Goal: Complete application form

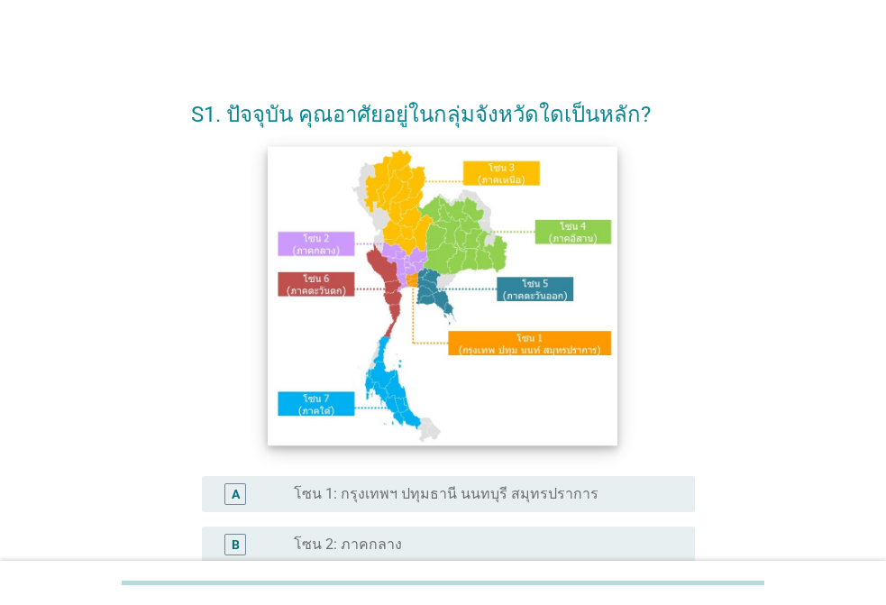
click at [447, 247] on img at bounding box center [443, 295] width 350 height 299
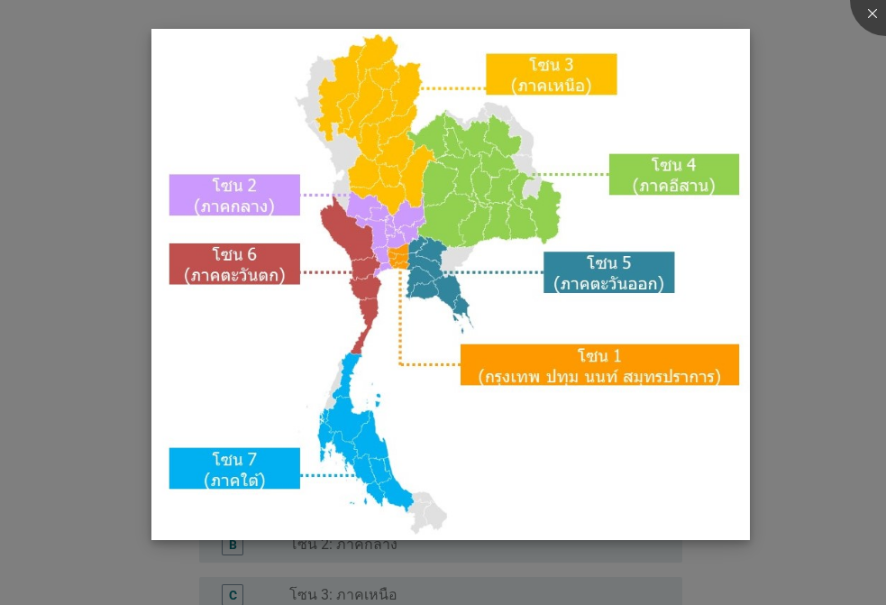
click at [388, 171] on img at bounding box center [450, 284] width 598 height 511
click at [374, 113] on img at bounding box center [450, 284] width 598 height 511
click at [541, 76] on img at bounding box center [450, 284] width 598 height 511
click at [402, 150] on img at bounding box center [450, 284] width 598 height 511
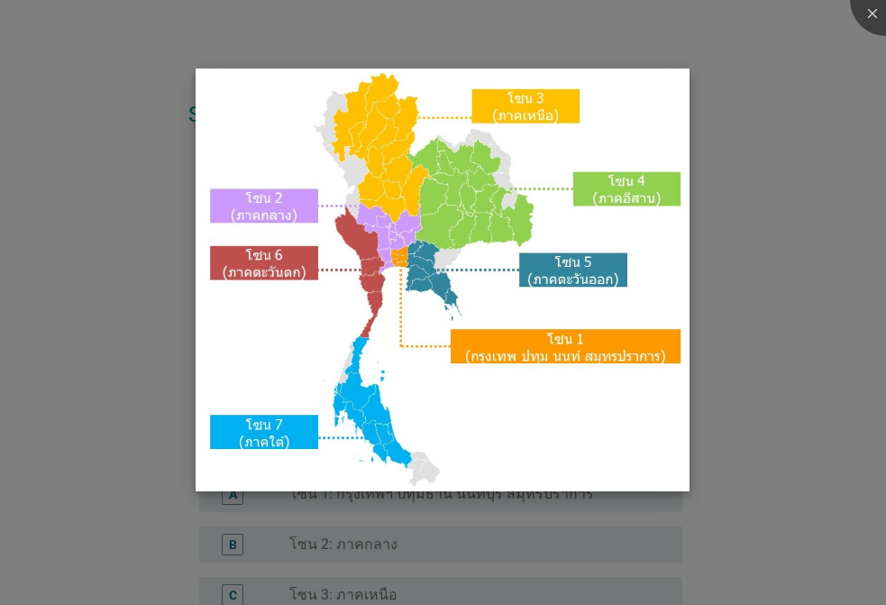
click at [395, 191] on img at bounding box center [443, 280] width 494 height 423
click at [414, 191] on img at bounding box center [443, 280] width 494 height 423
click at [396, 167] on img at bounding box center [443, 280] width 494 height 423
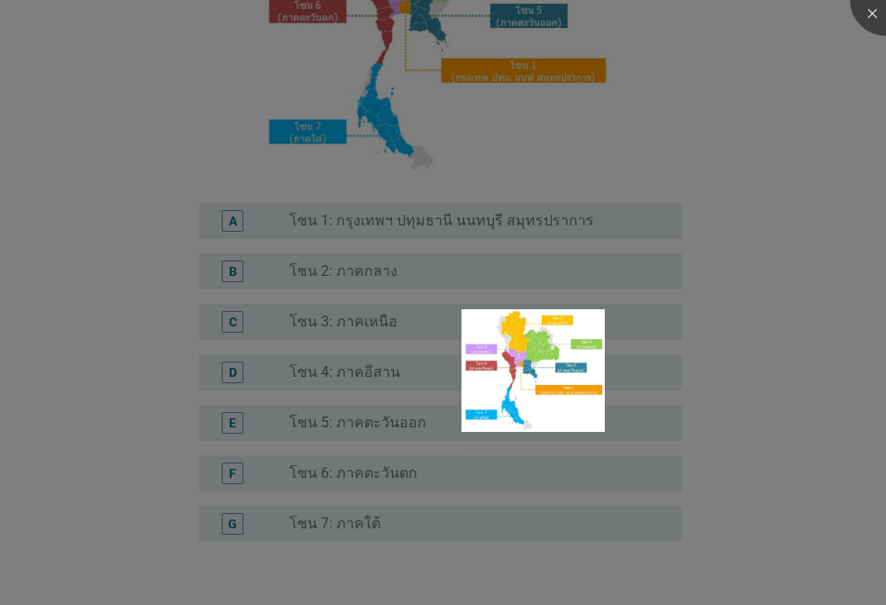
scroll to position [275, 0]
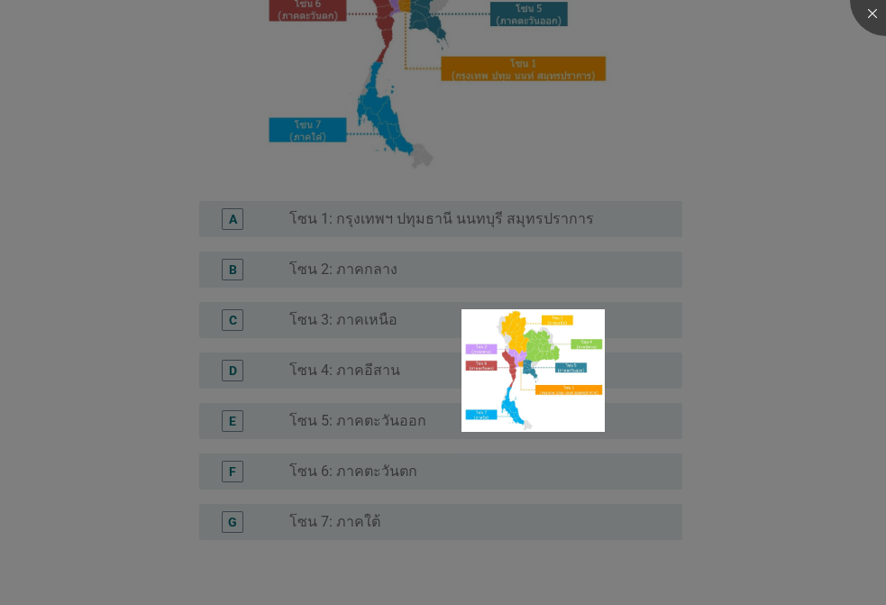
click at [357, 323] on div at bounding box center [443, 302] width 886 height 605
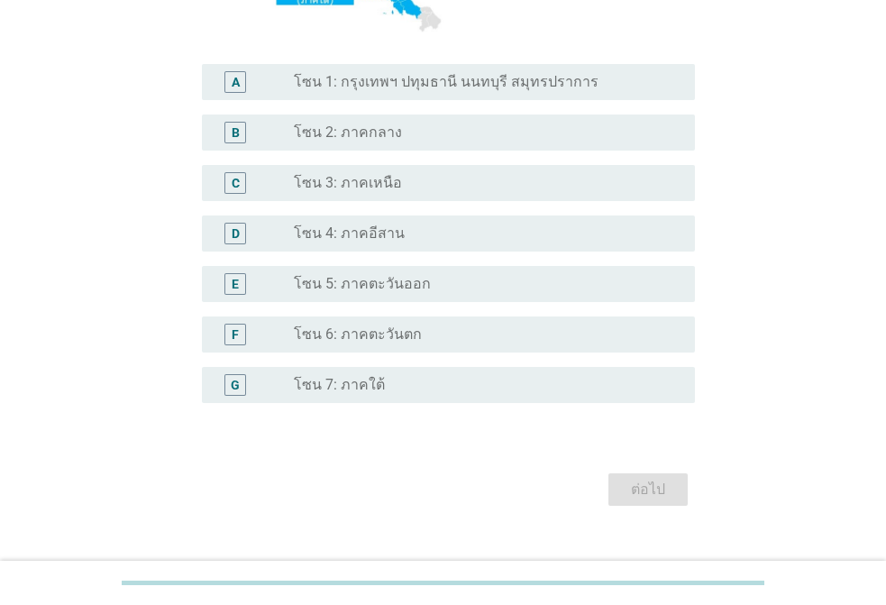
scroll to position [442, 0]
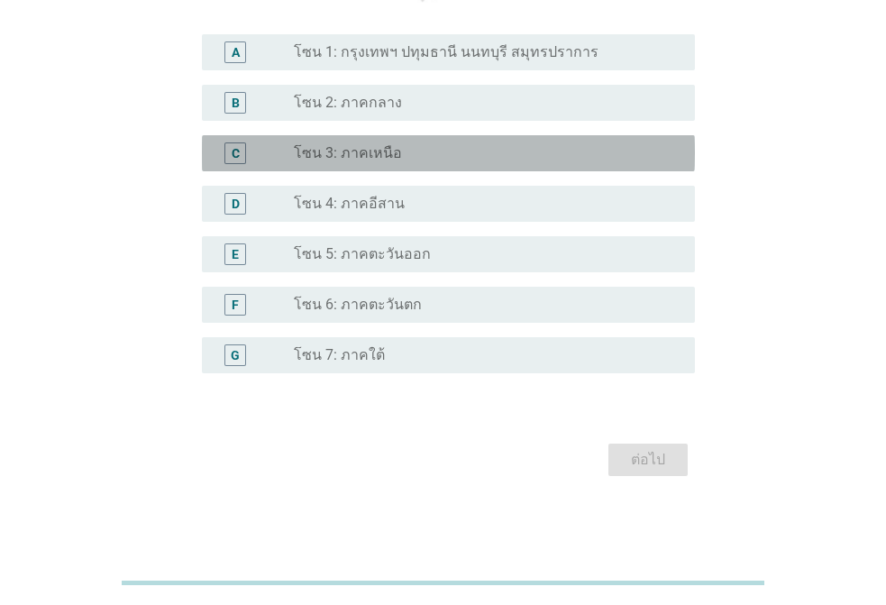
click at [380, 146] on label "โซน 3: ภาคเหนือ" at bounding box center [348, 153] width 108 height 18
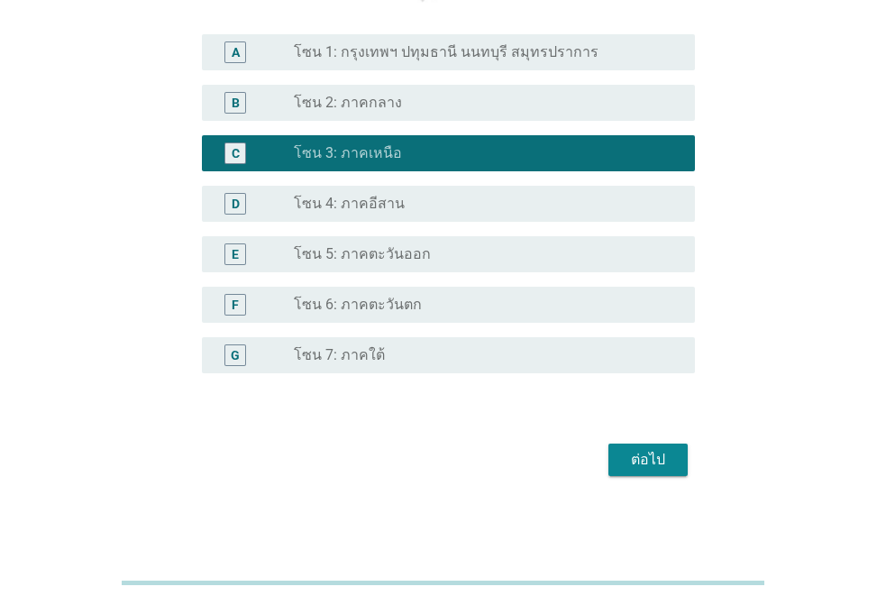
click at [635, 455] on div "ต่อไป" at bounding box center [648, 460] width 50 height 22
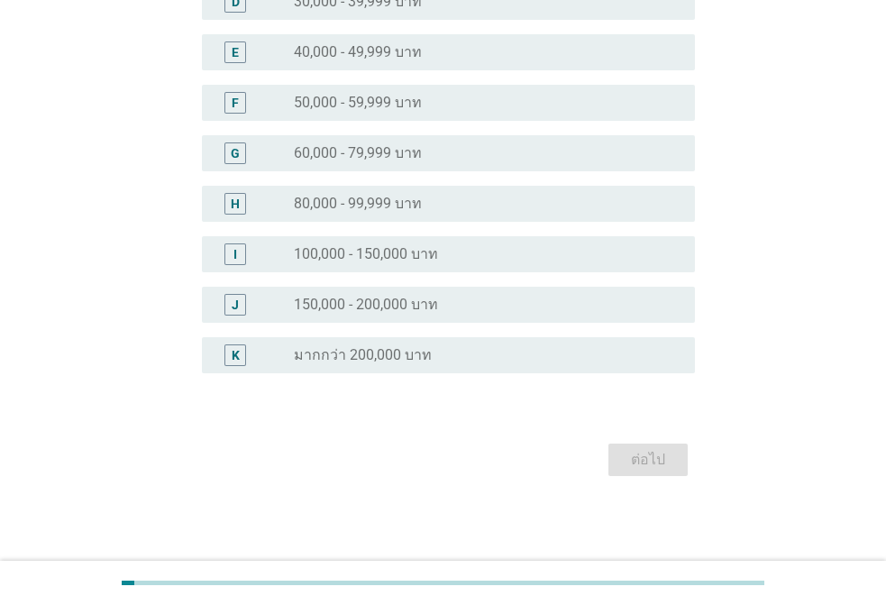
scroll to position [0, 0]
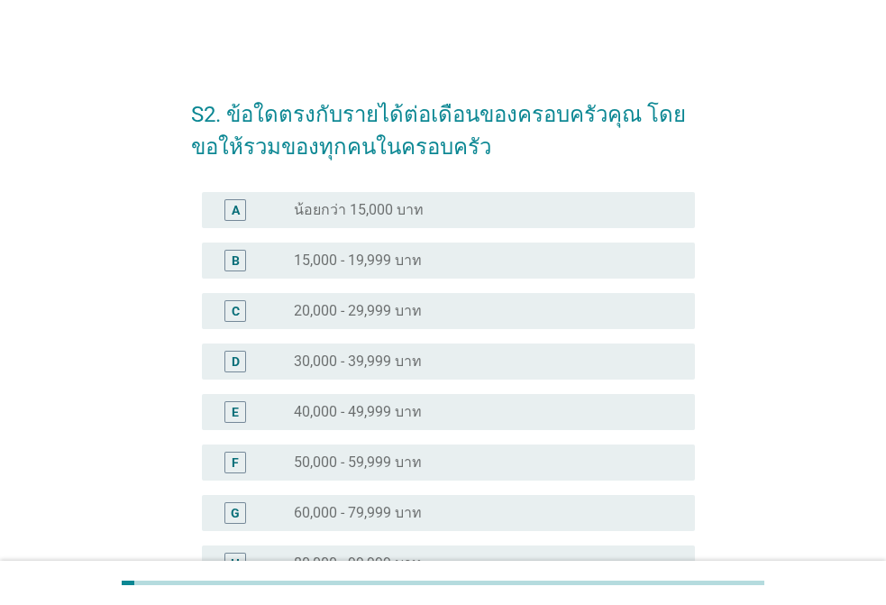
click at [363, 364] on label "30,000 - 39,999 บาท" at bounding box center [358, 362] width 128 height 18
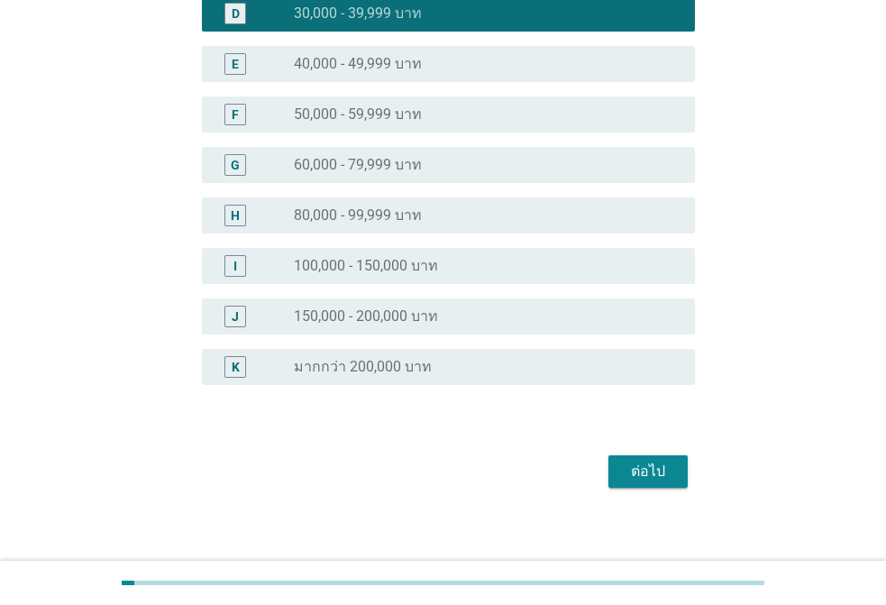
scroll to position [360, 0]
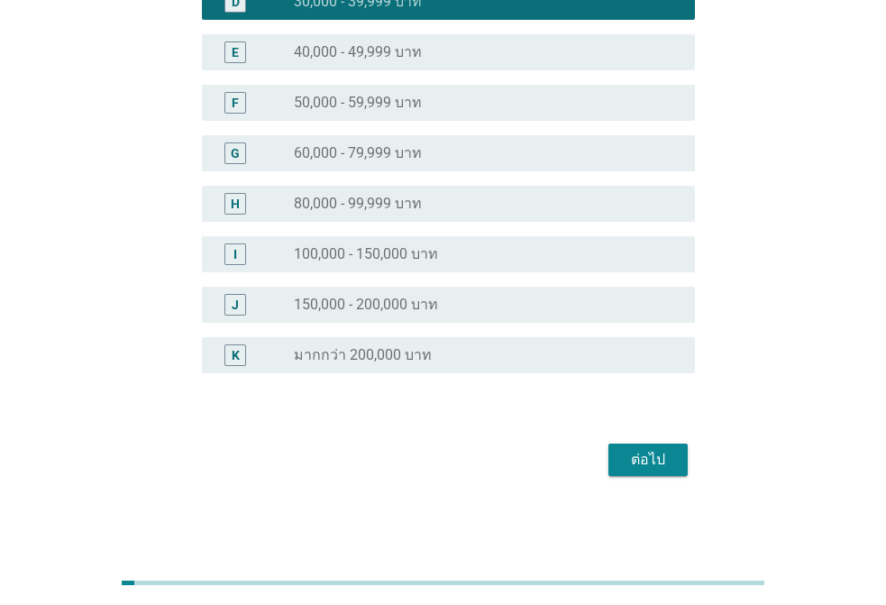
click at [653, 454] on div "ต่อไป" at bounding box center [648, 460] width 50 height 22
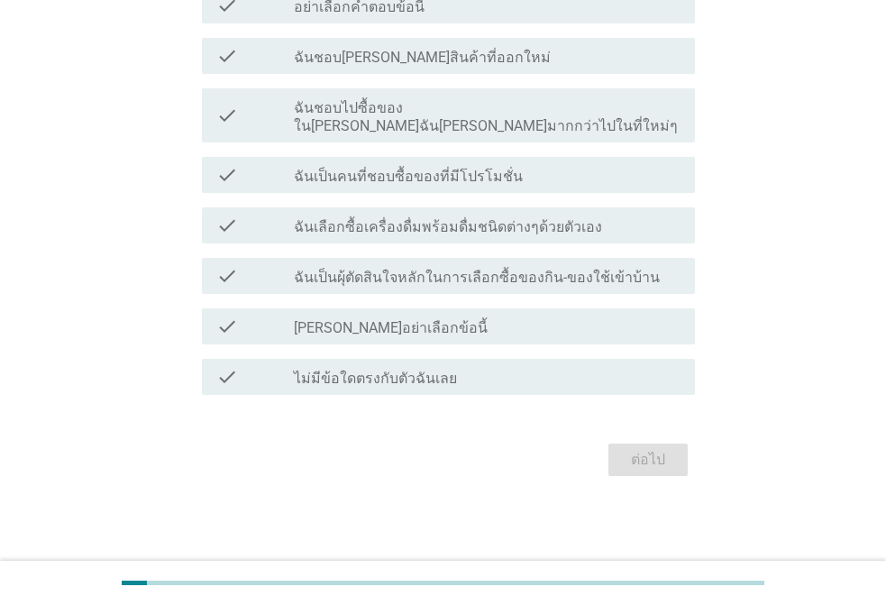
scroll to position [0, 0]
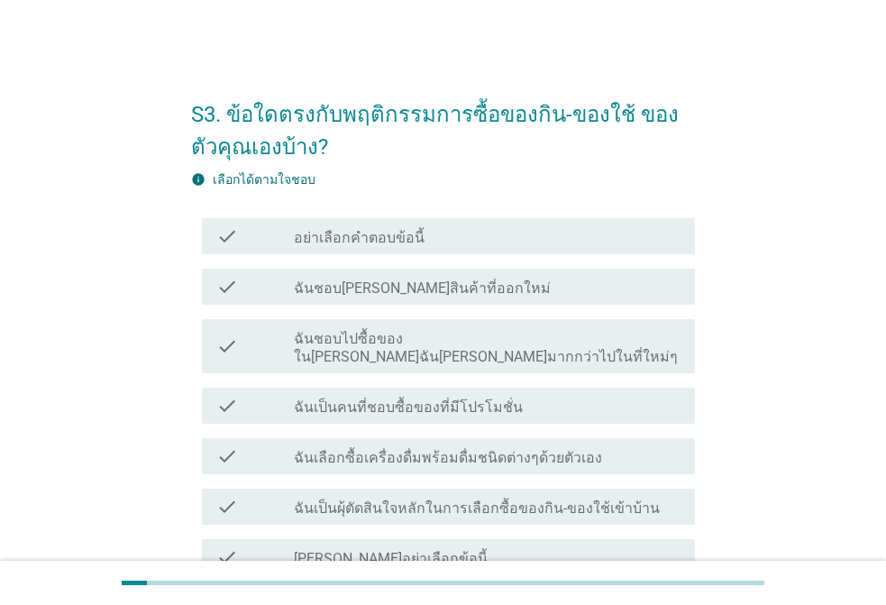
click at [372, 241] on label "อย่าเลือกคำตอบข้อนี้" at bounding box center [359, 238] width 131 height 18
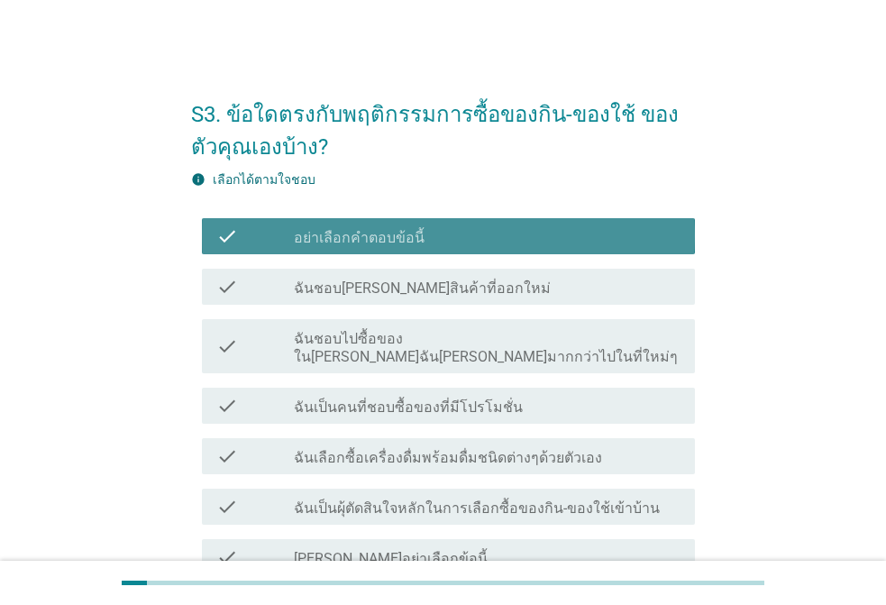
click at [372, 240] on label "อย่าเลือกคำตอบข้อนี้" at bounding box center [359, 238] width 131 height 18
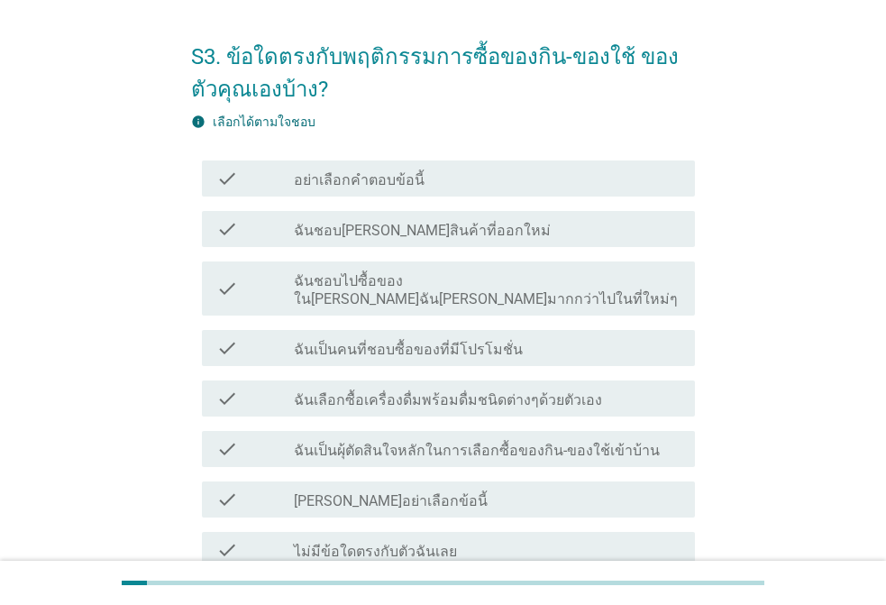
scroll to position [90, 0]
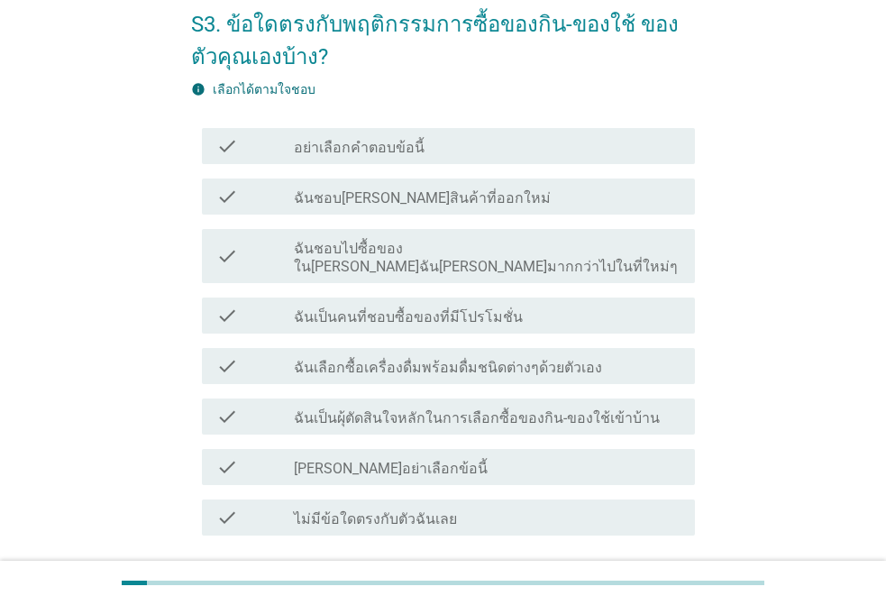
click at [363, 150] on label "อย่าเลือกคำตอบข้อนี้" at bounding box center [359, 148] width 131 height 18
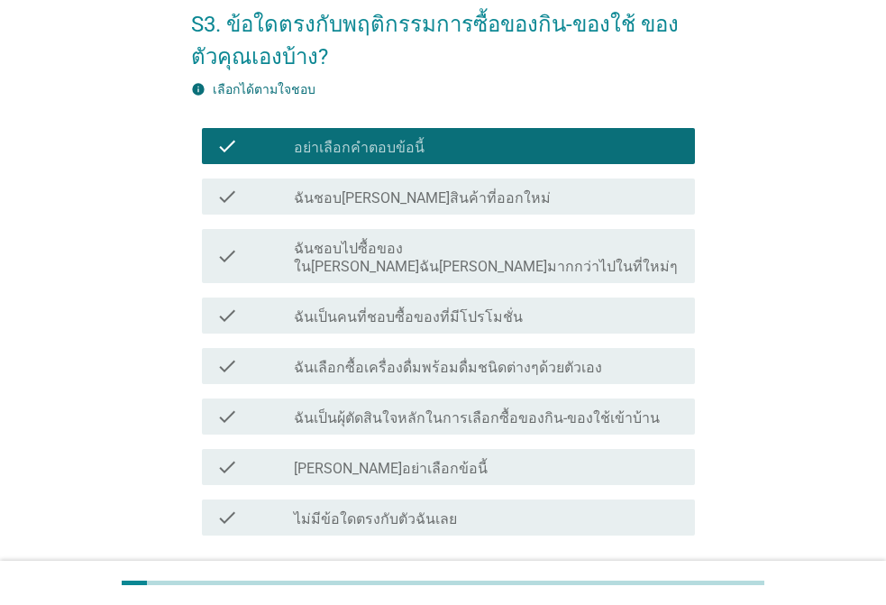
click at [363, 150] on label "อย่าเลือกคำตอบข้อนี้" at bounding box center [359, 148] width 131 height 18
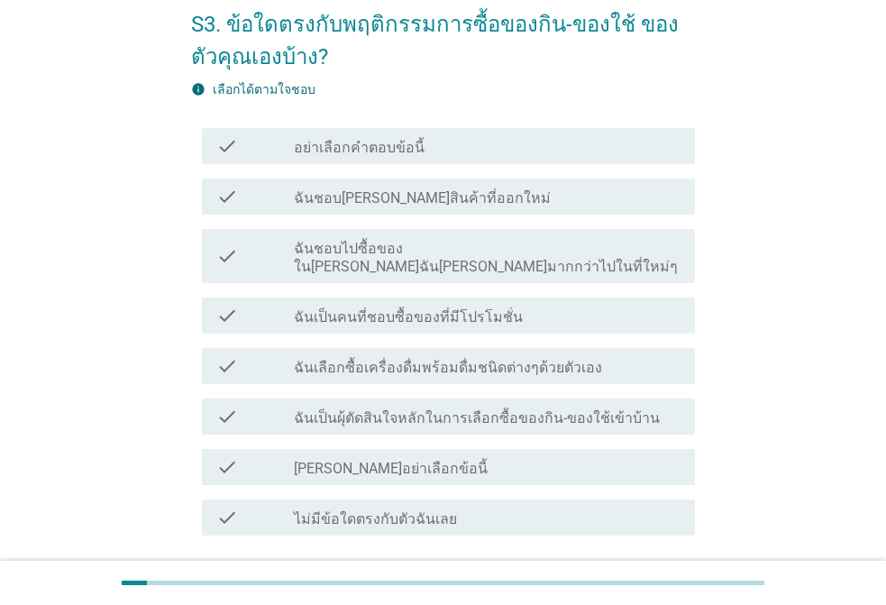
click at [454, 253] on label "ฉันชอบไปซื้อของใน[PERSON_NAME]ฉัน[PERSON_NAME]มากกว่าไปในที่ใหม่ๆ" at bounding box center [487, 258] width 387 height 36
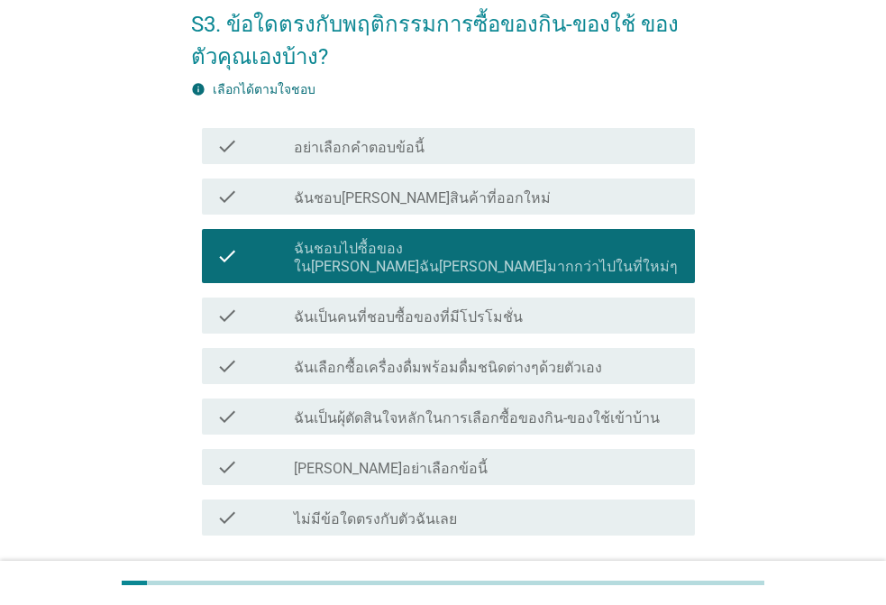
click at [425, 308] on label "ฉันเป็นคนที่ชอบซื้อของที่มีโปรโมชั่น" at bounding box center [408, 317] width 229 height 18
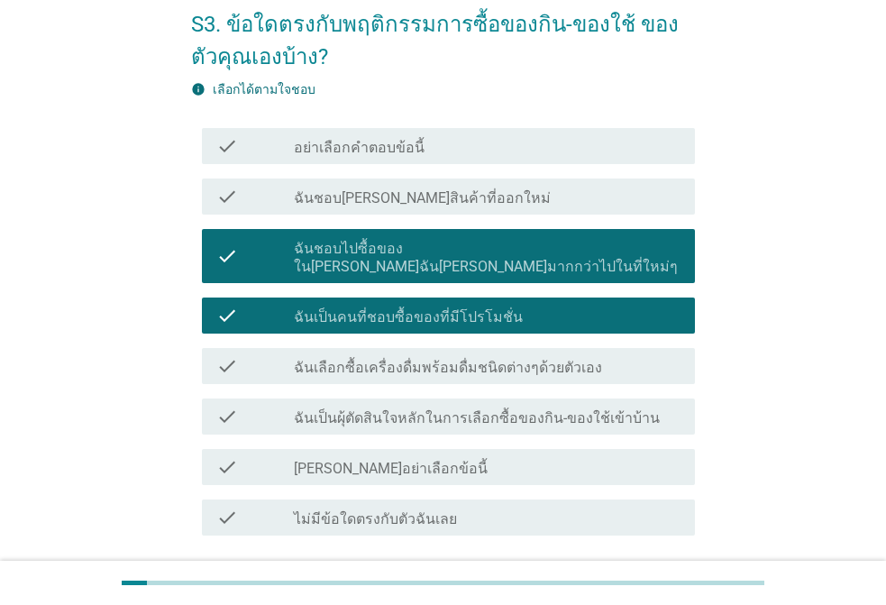
click at [477, 359] on label "ฉันเลือกซื้อเครื่องดื่มพร้อมดื่มชนิดต่างๆด้วยตัวเอง" at bounding box center [448, 368] width 308 height 18
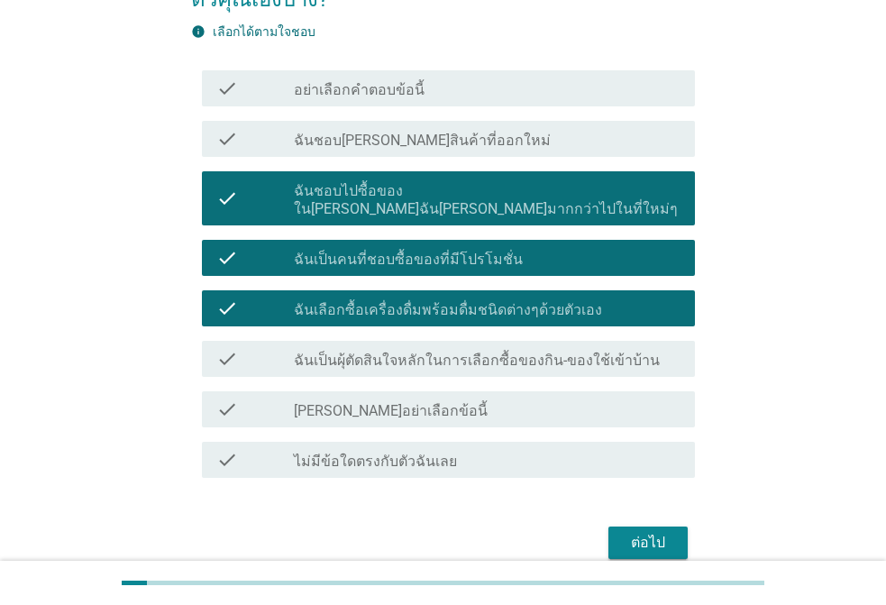
scroll to position [180, 0]
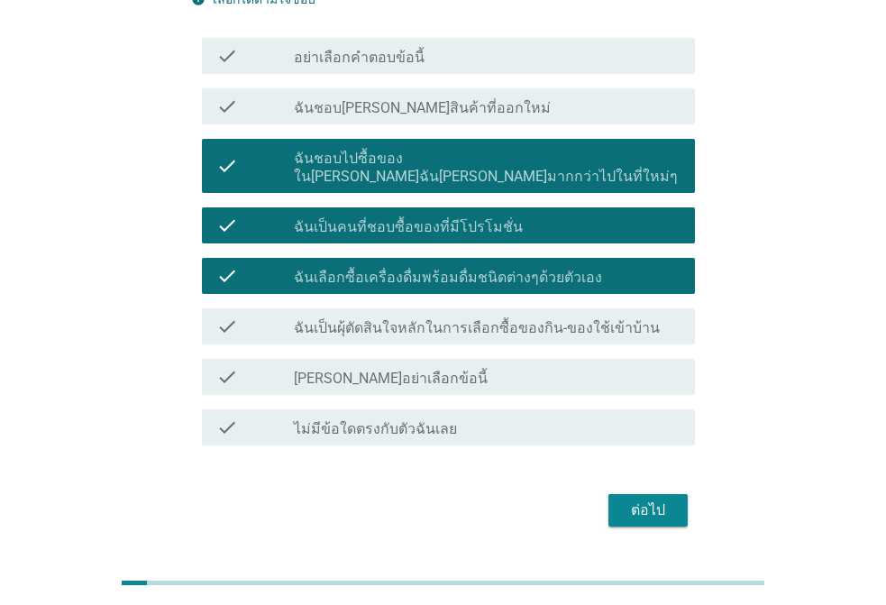
click at [500, 319] on label "ฉันเป็นผุ้ตัดสินใจหลักในการเลือกซื้อของกิน-ของใช้เข้าบ้าน" at bounding box center [477, 328] width 366 height 18
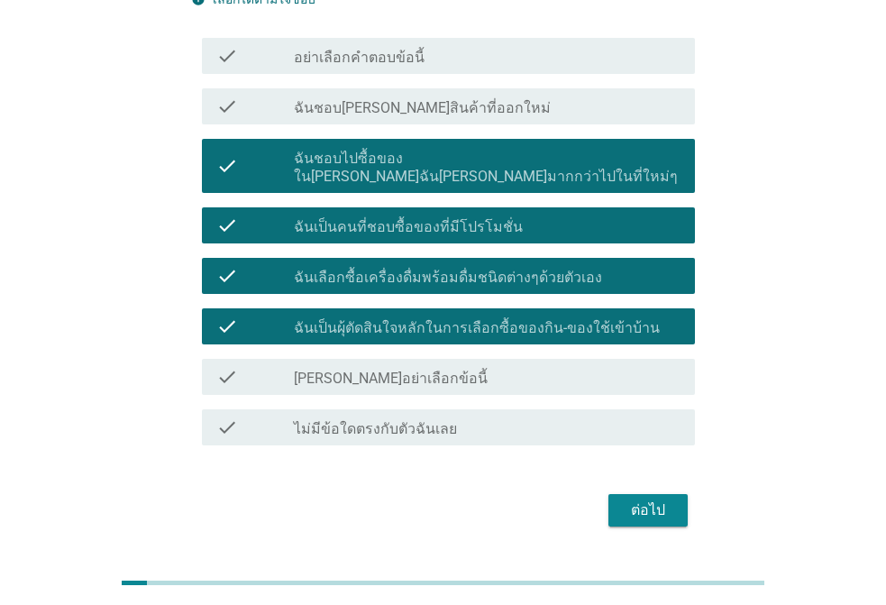
click at [413, 104] on label "ฉันชอบ[PERSON_NAME]สินค้าที่ออกใหม่" at bounding box center [422, 108] width 257 height 18
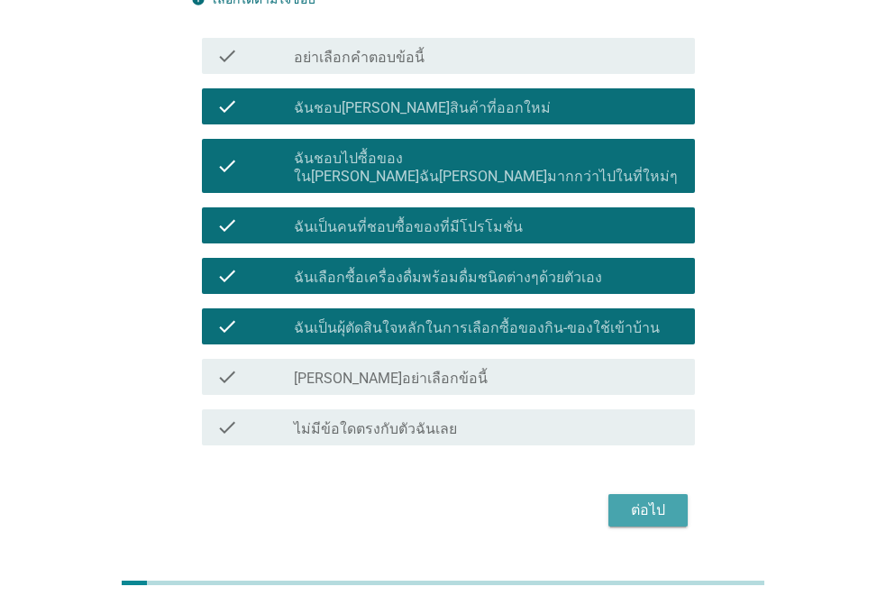
click at [631, 500] on div "ต่อไป" at bounding box center [648, 511] width 50 height 22
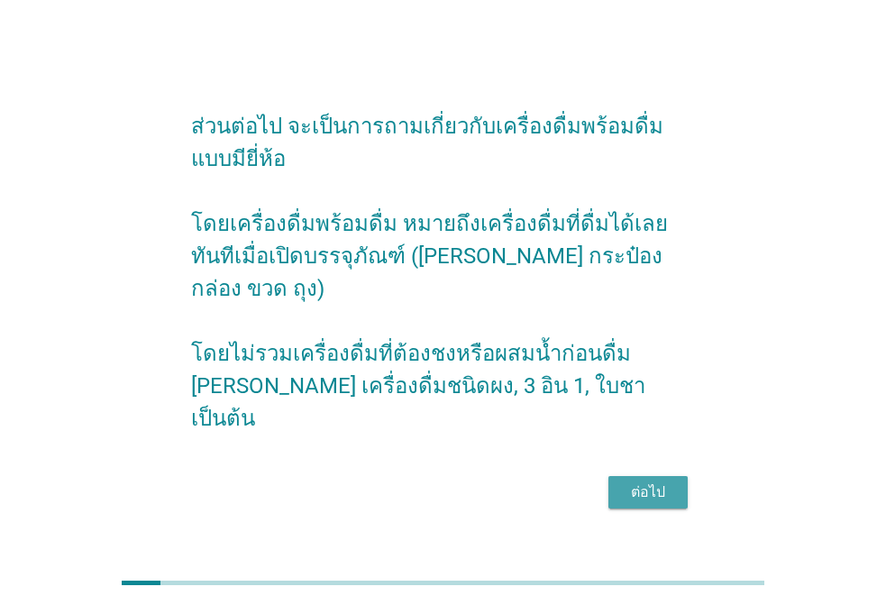
click at [626, 482] on div "ต่อไป" at bounding box center [648, 493] width 50 height 22
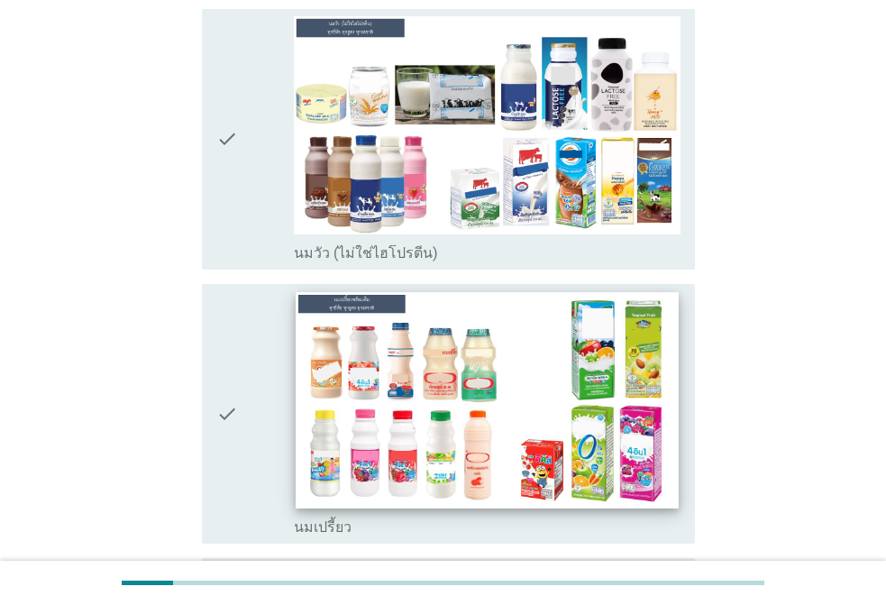
scroll to position [721, 0]
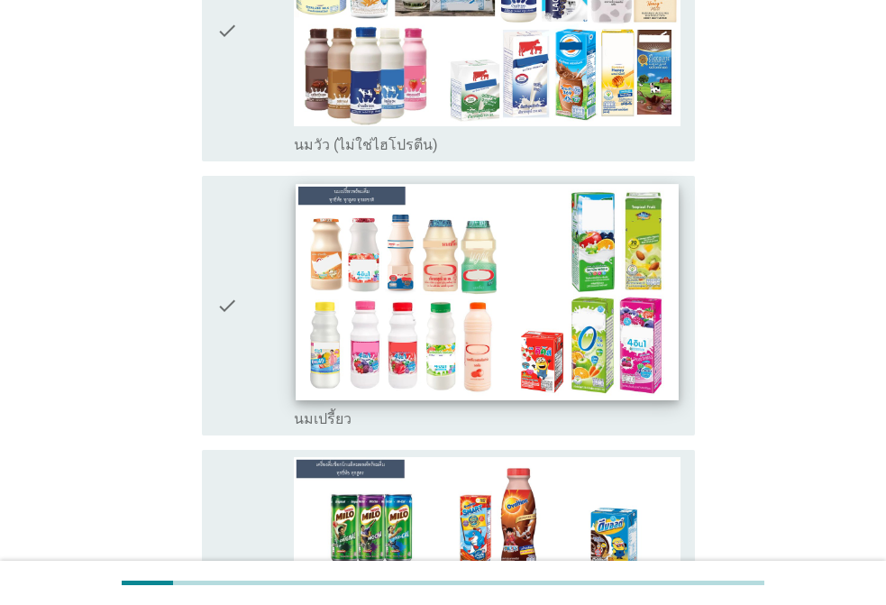
click at [410, 240] on img at bounding box center [487, 292] width 383 height 216
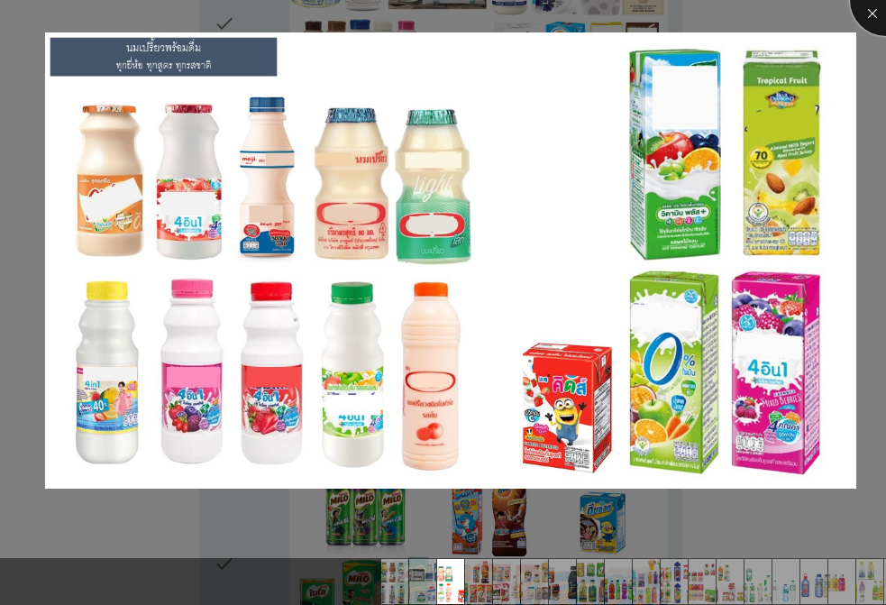
click at [870, 10] on div at bounding box center [886, 0] width 72 height 72
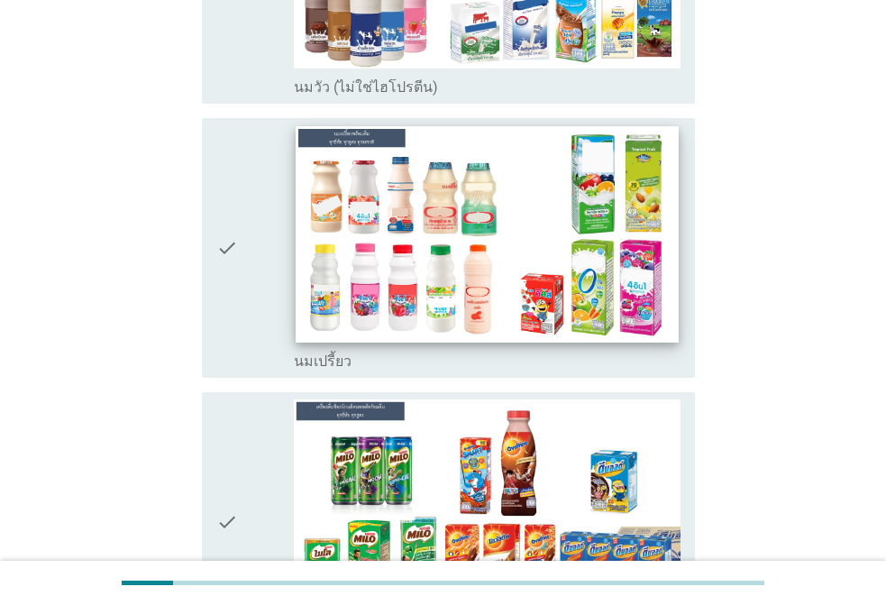
scroll to position [812, 0]
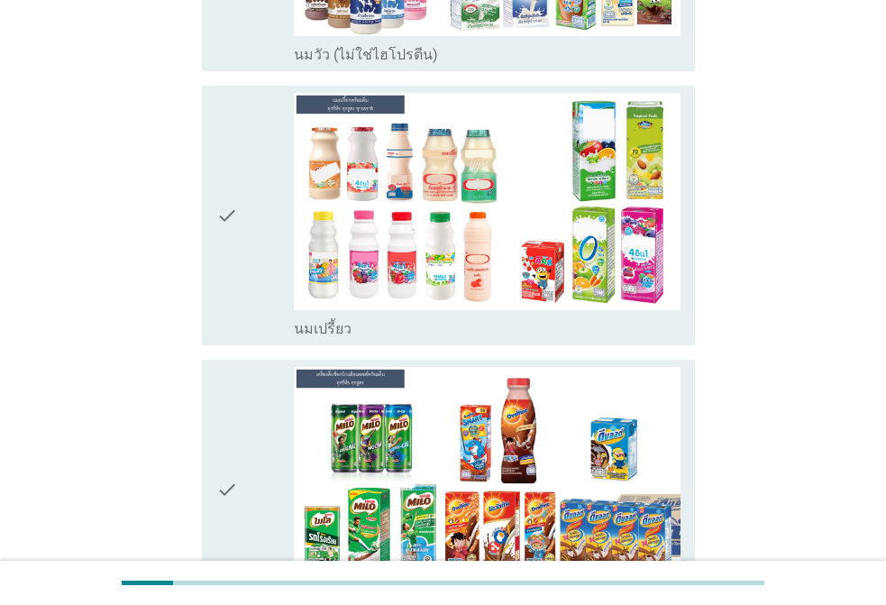
click at [219, 183] on icon "check" at bounding box center [227, 216] width 22 height 246
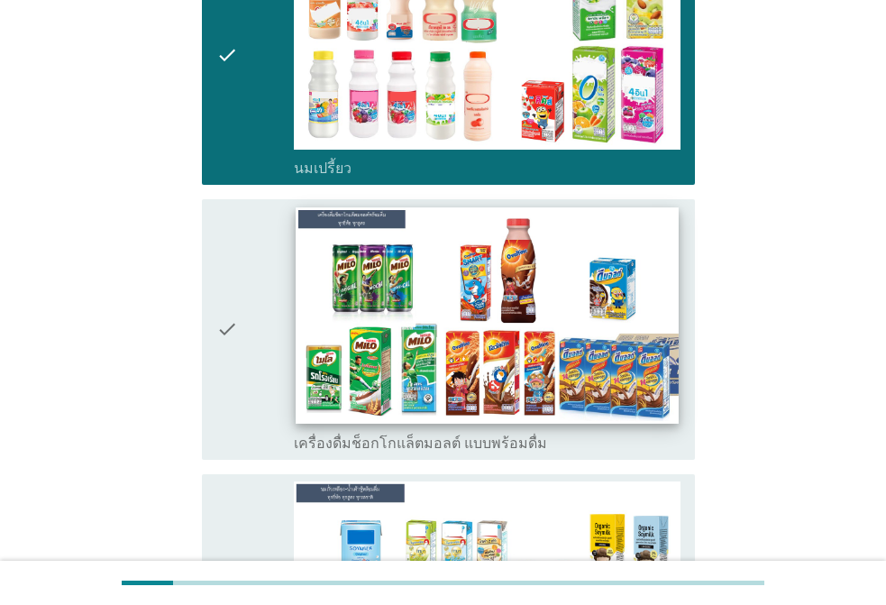
scroll to position [992, 0]
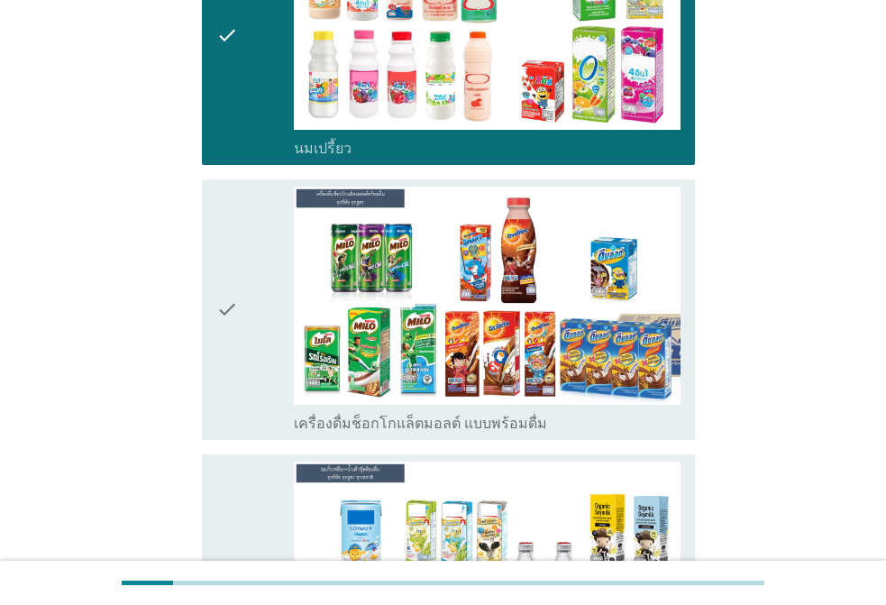
click at [220, 280] on icon "check" at bounding box center [227, 310] width 22 height 246
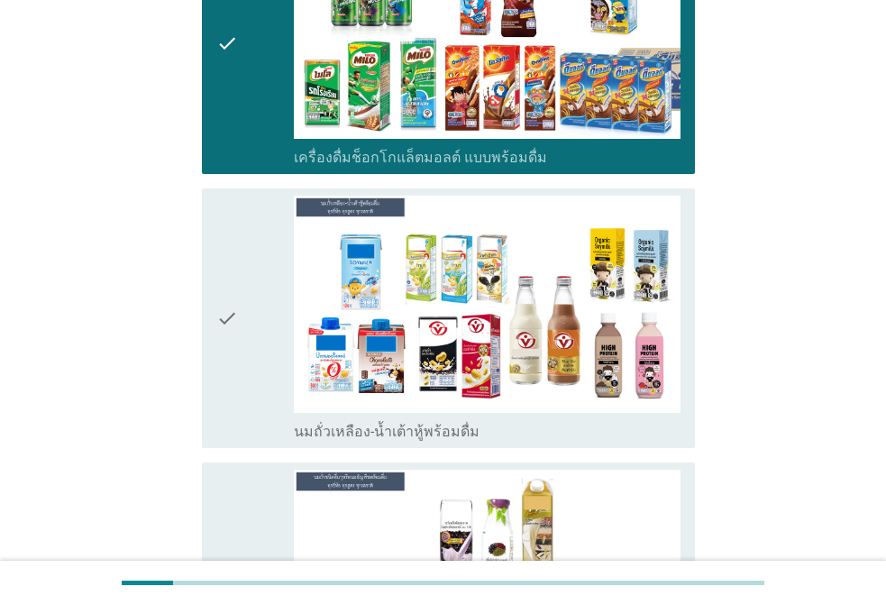
scroll to position [1262, 0]
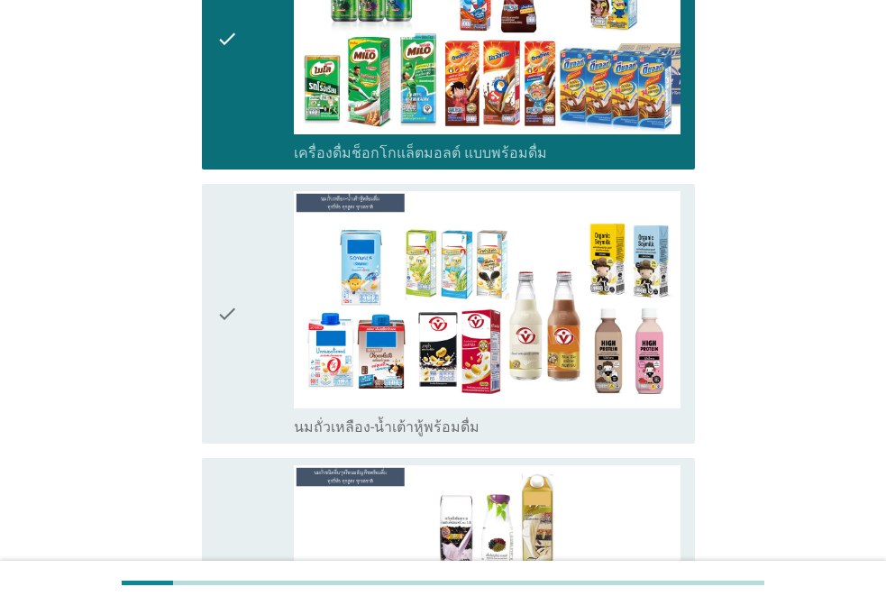
click at [239, 265] on div "check" at bounding box center [255, 314] width 78 height 246
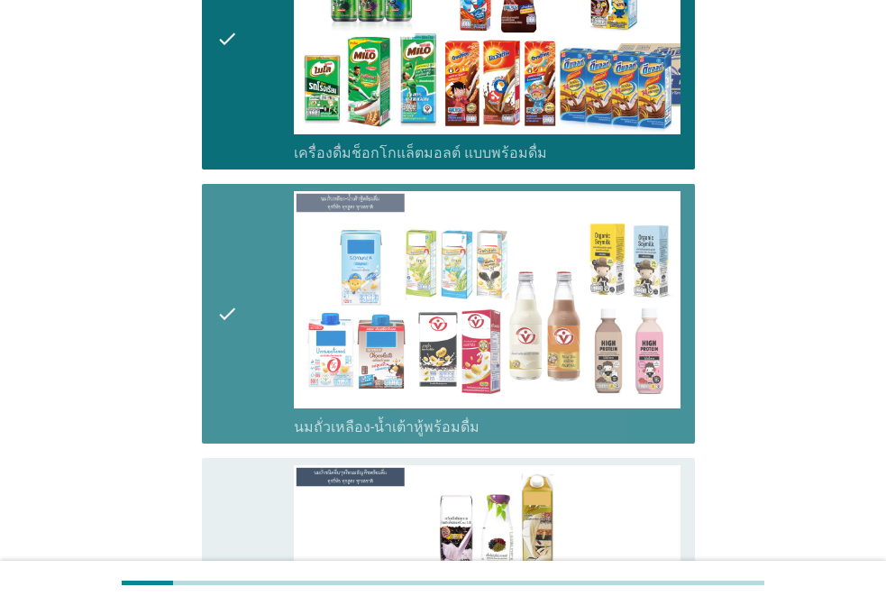
click at [225, 283] on icon "check" at bounding box center [227, 314] width 22 height 246
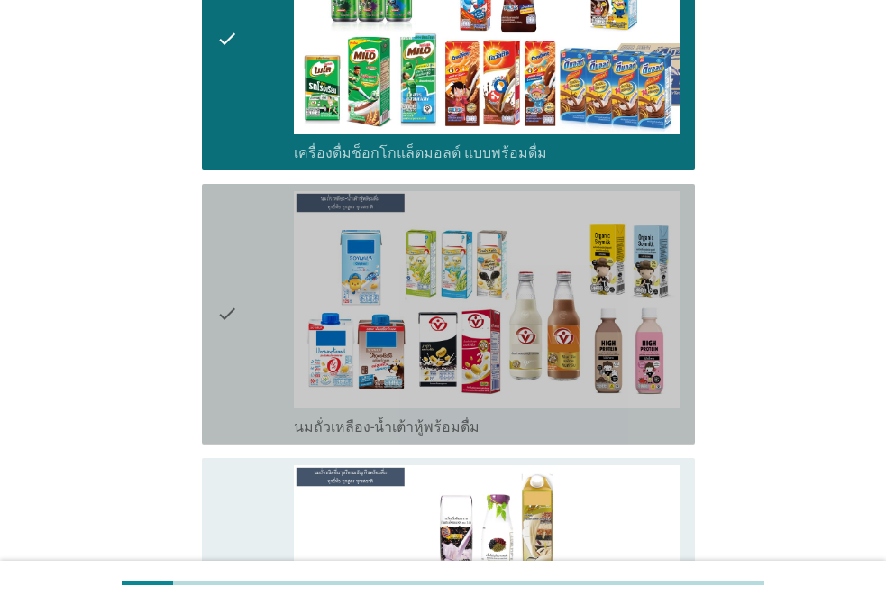
click at [230, 283] on icon "check" at bounding box center [227, 314] width 22 height 246
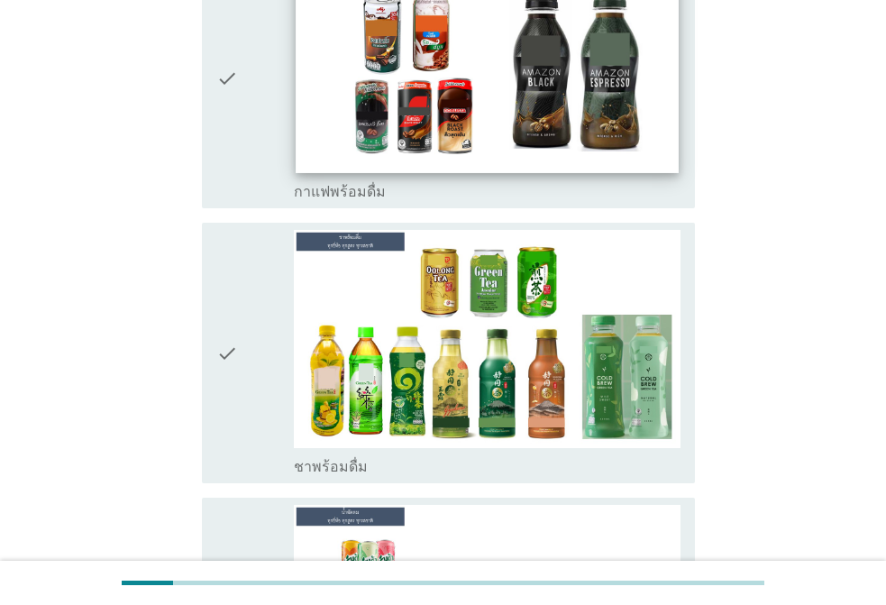
scroll to position [2164, 0]
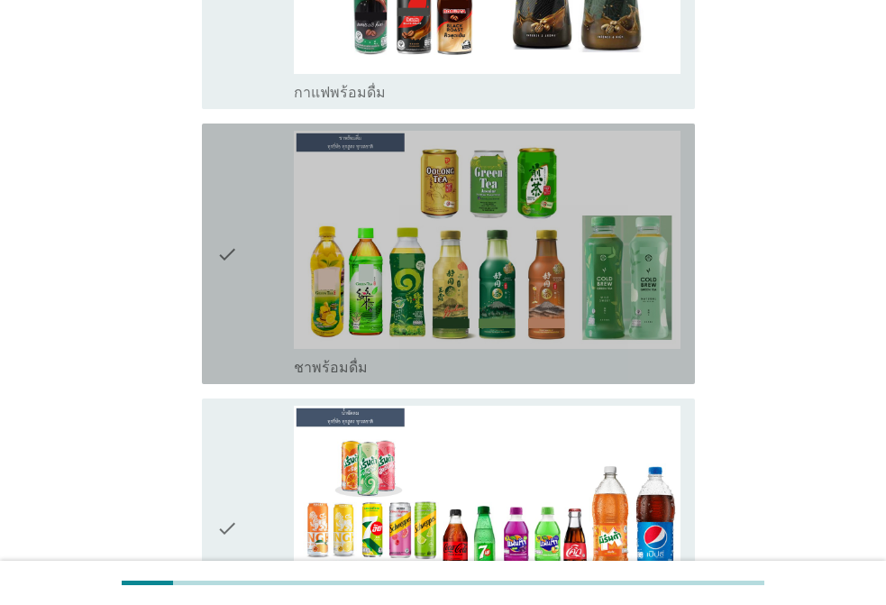
click at [244, 202] on div "check" at bounding box center [255, 254] width 78 height 246
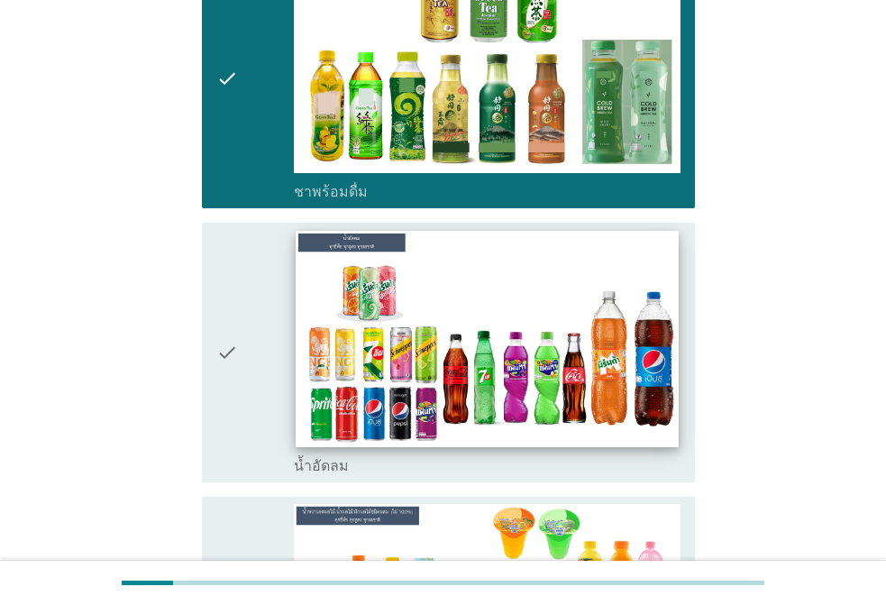
scroll to position [2345, 0]
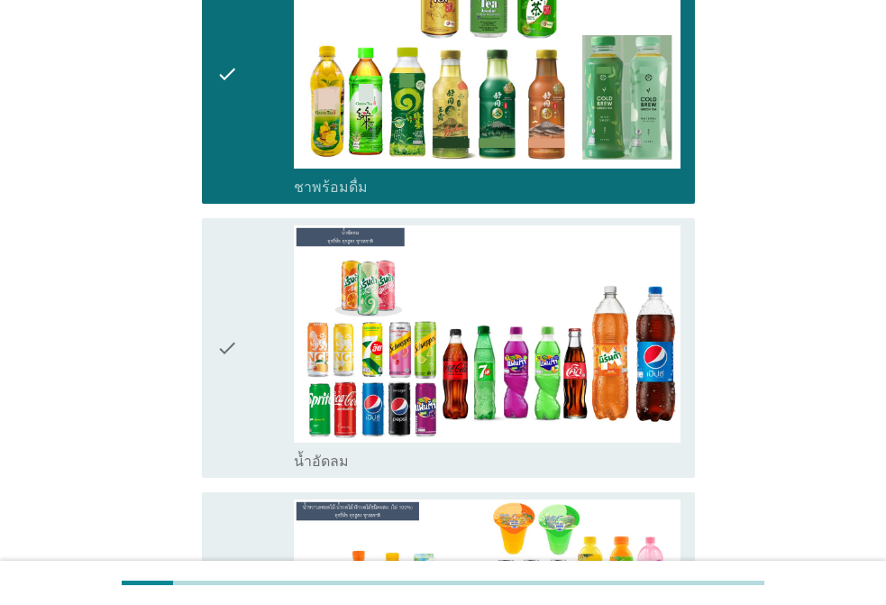
click at [252, 294] on div "check" at bounding box center [255, 348] width 78 height 246
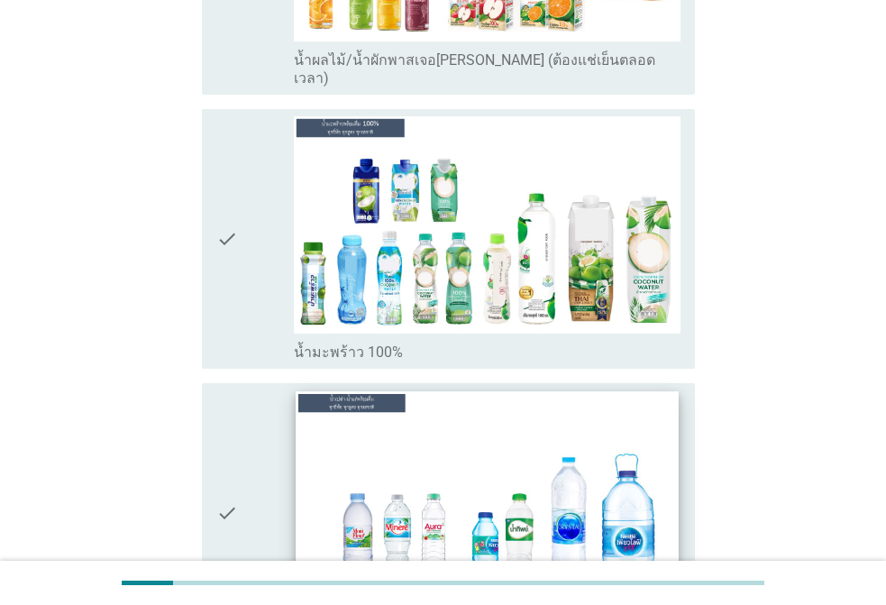
scroll to position [4058, 0]
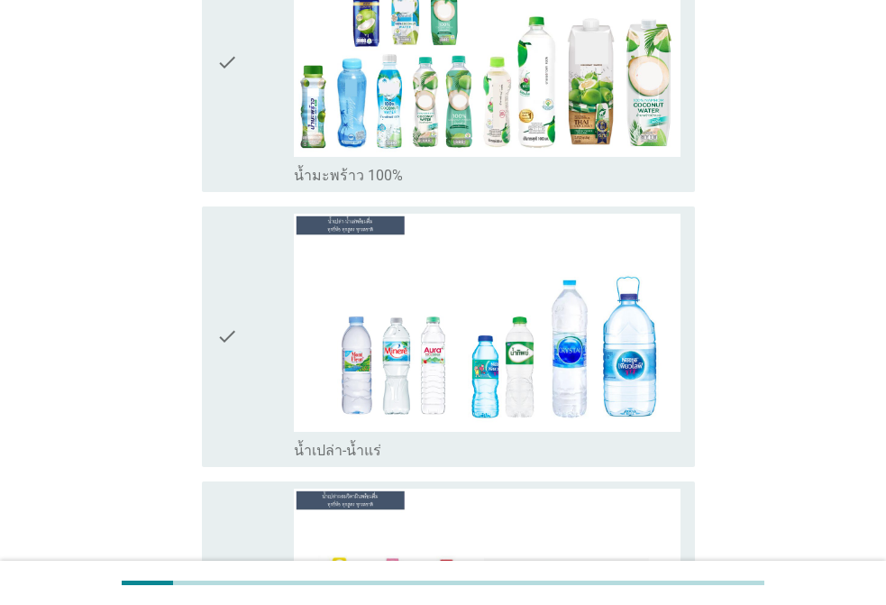
click at [229, 268] on icon "check" at bounding box center [227, 337] width 22 height 246
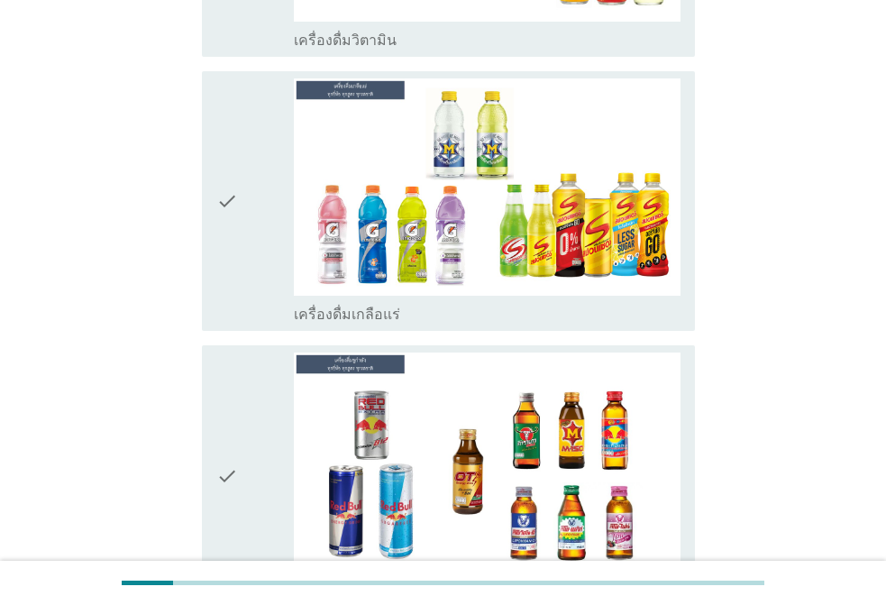
scroll to position [5140, 0]
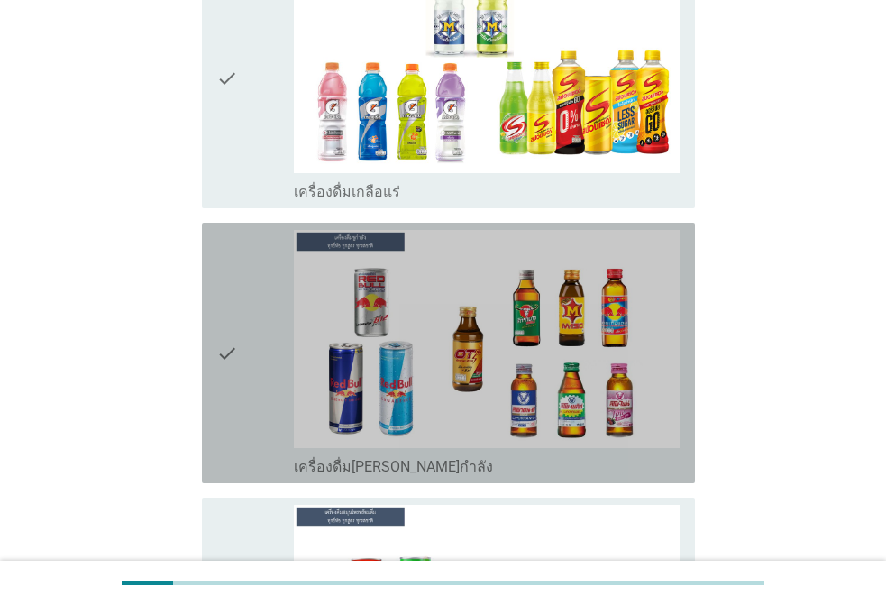
click at [234, 281] on icon "check" at bounding box center [227, 353] width 22 height 246
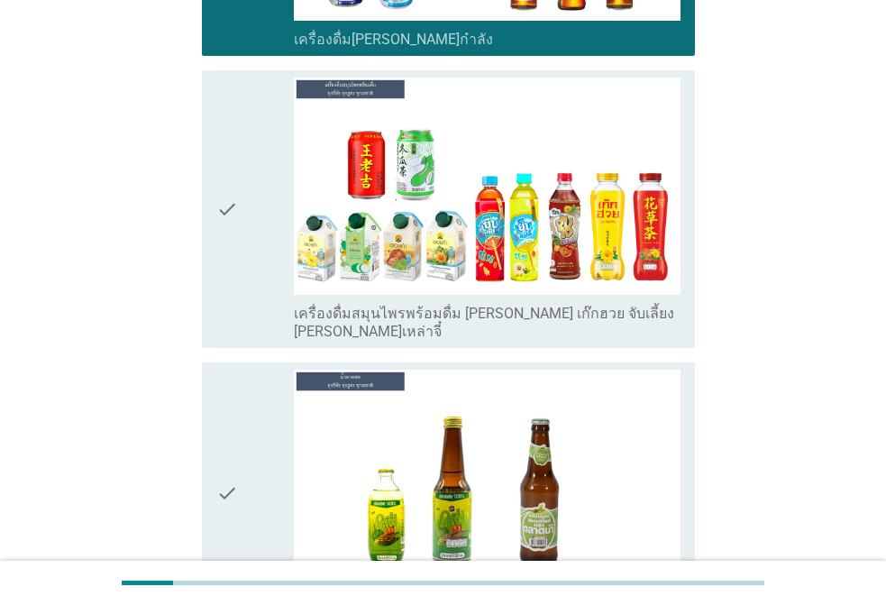
scroll to position [5591, 0]
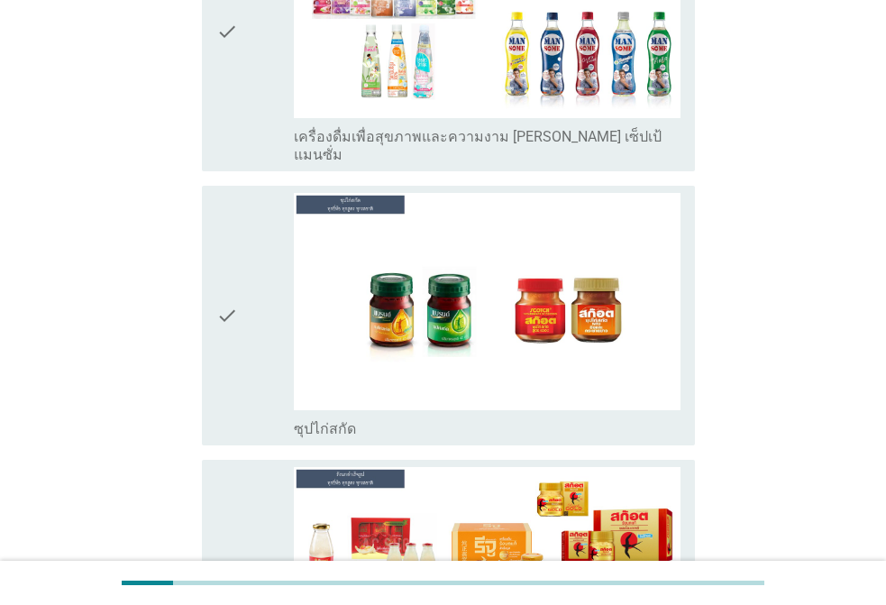
click at [236, 205] on icon "check" at bounding box center [227, 316] width 22 height 246
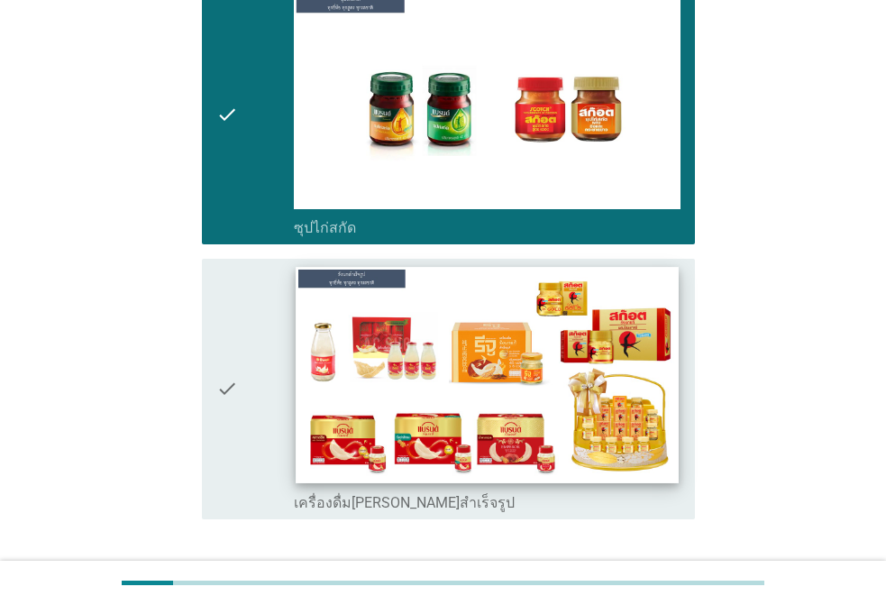
scroll to position [6533, 0]
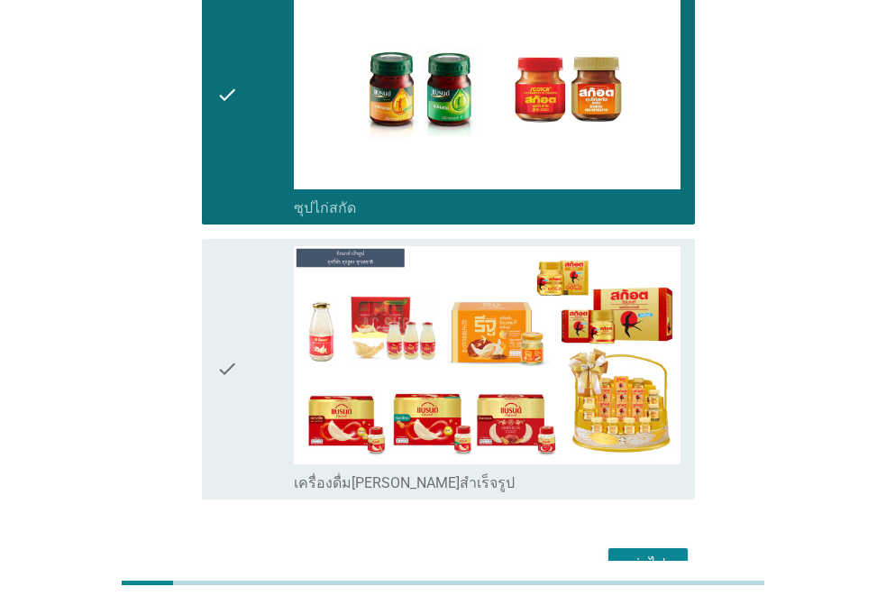
click at [644, 554] on div "ต่อไป" at bounding box center [648, 565] width 50 height 22
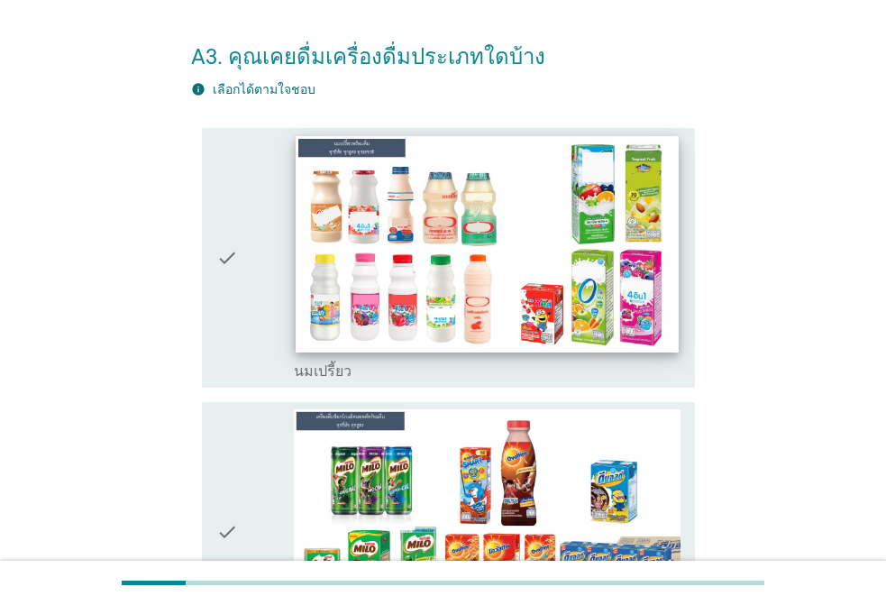
scroll to position [90, 0]
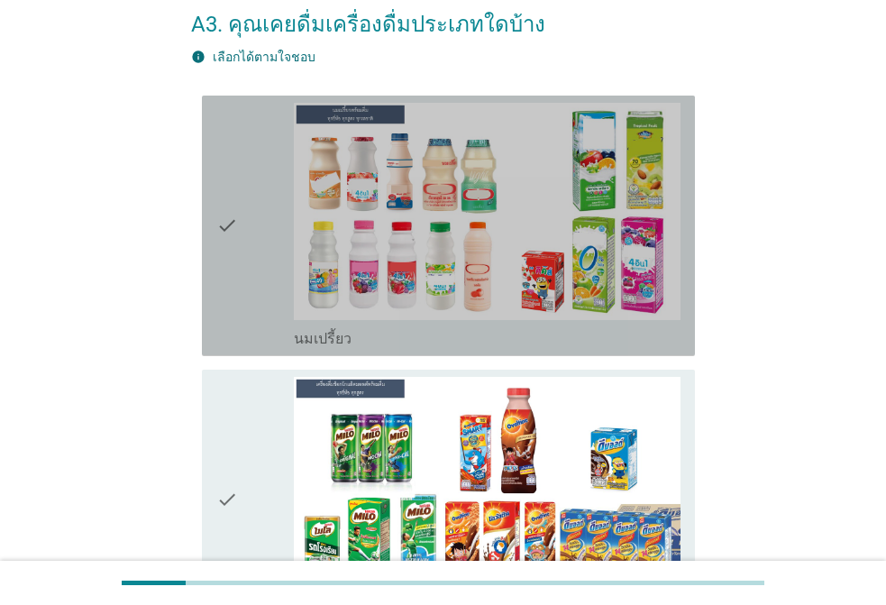
click at [243, 208] on div "check" at bounding box center [255, 226] width 78 height 246
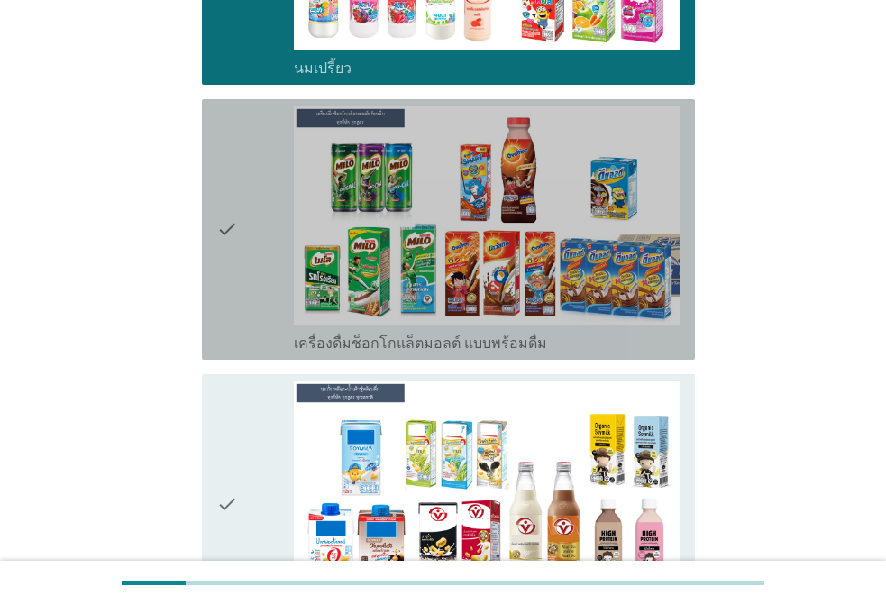
click at [240, 226] on div "check" at bounding box center [255, 229] width 78 height 246
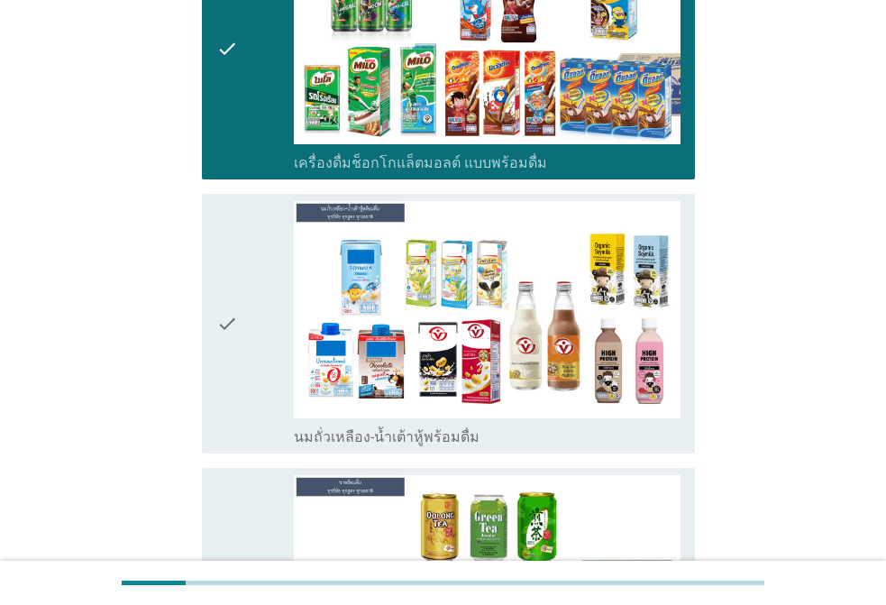
click at [233, 305] on icon "check" at bounding box center [227, 324] width 22 height 246
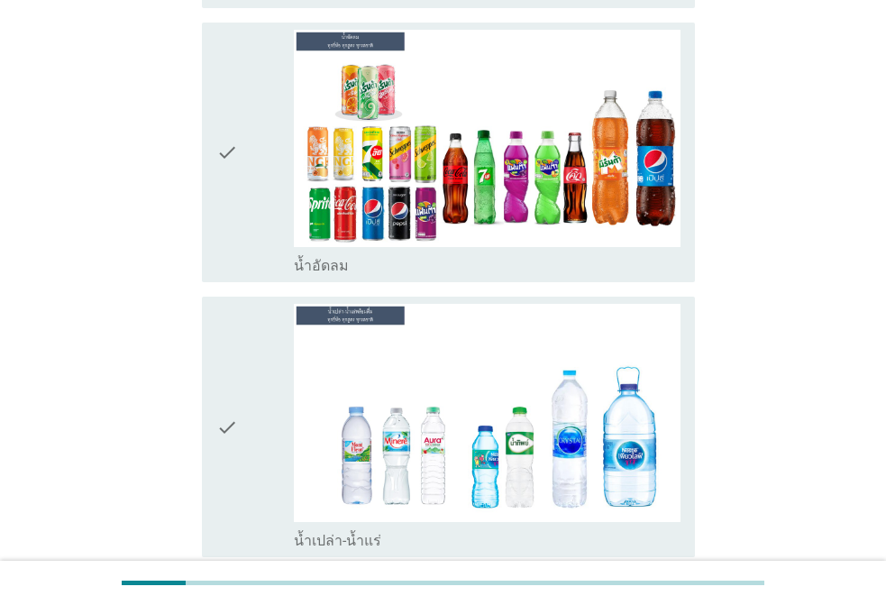
scroll to position [1262, 0]
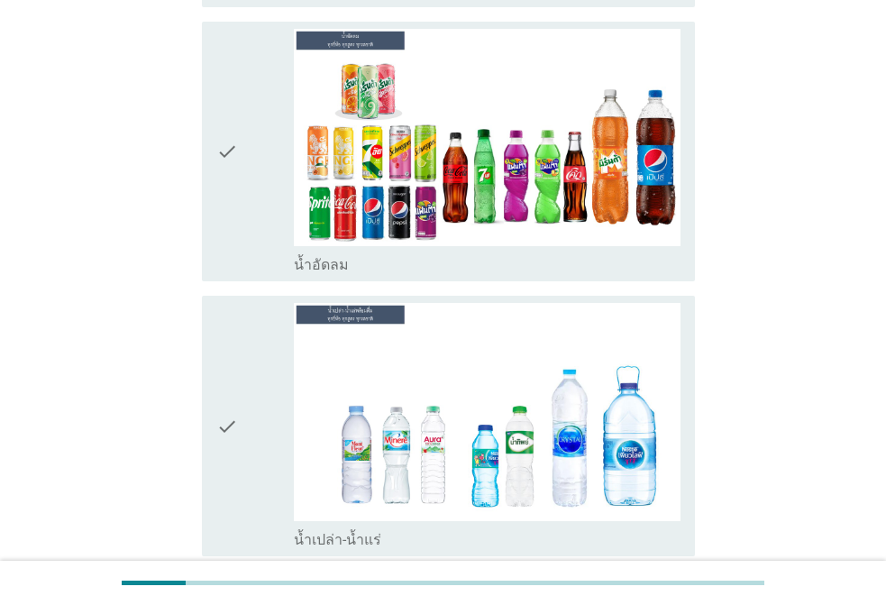
click at [238, 156] on div "check" at bounding box center [255, 152] width 78 height 246
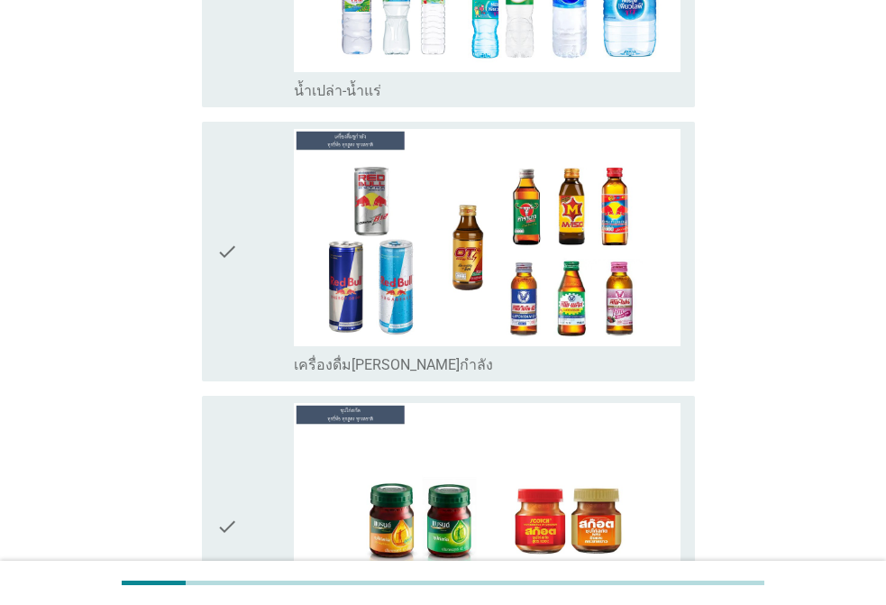
scroll to position [1713, 0]
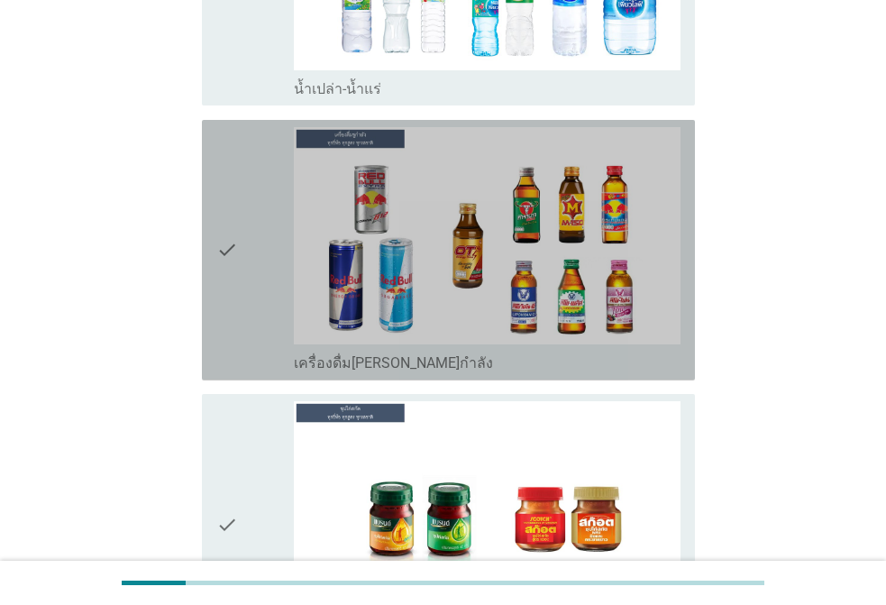
click at [252, 244] on div "check" at bounding box center [255, 250] width 78 height 246
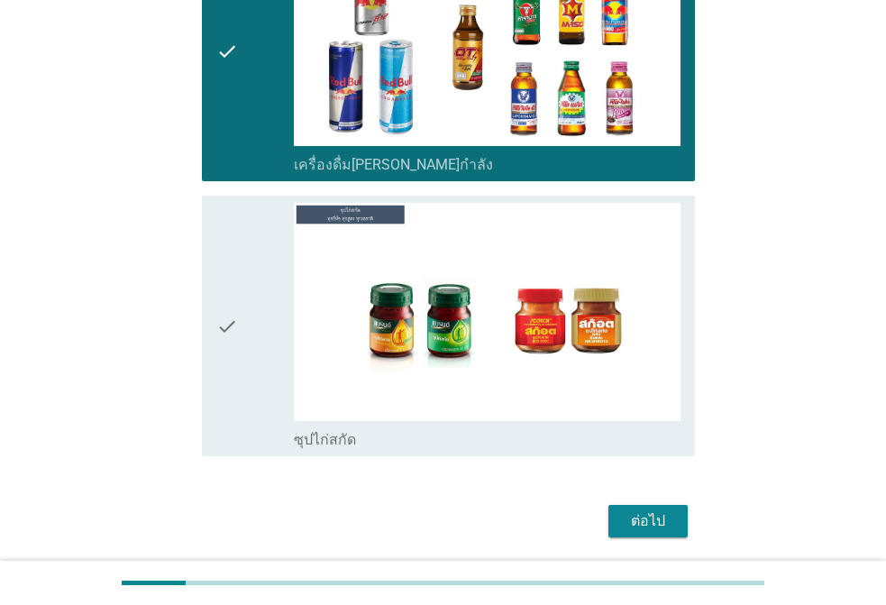
scroll to position [1973, 0]
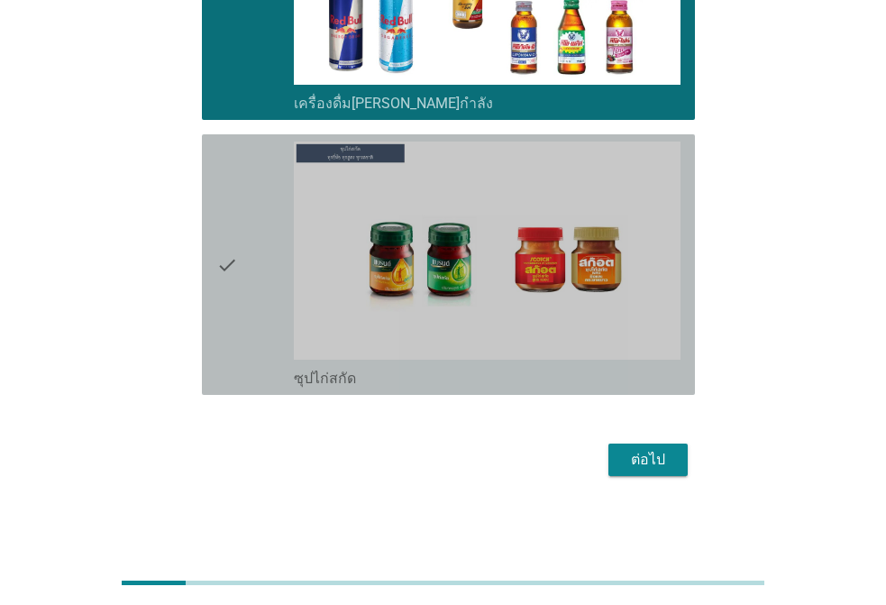
drag, startPoint x: 226, startPoint y: 273, endPoint x: 514, endPoint y: 396, distance: 312.7
click at [228, 273] on icon "check" at bounding box center [227, 265] width 22 height 246
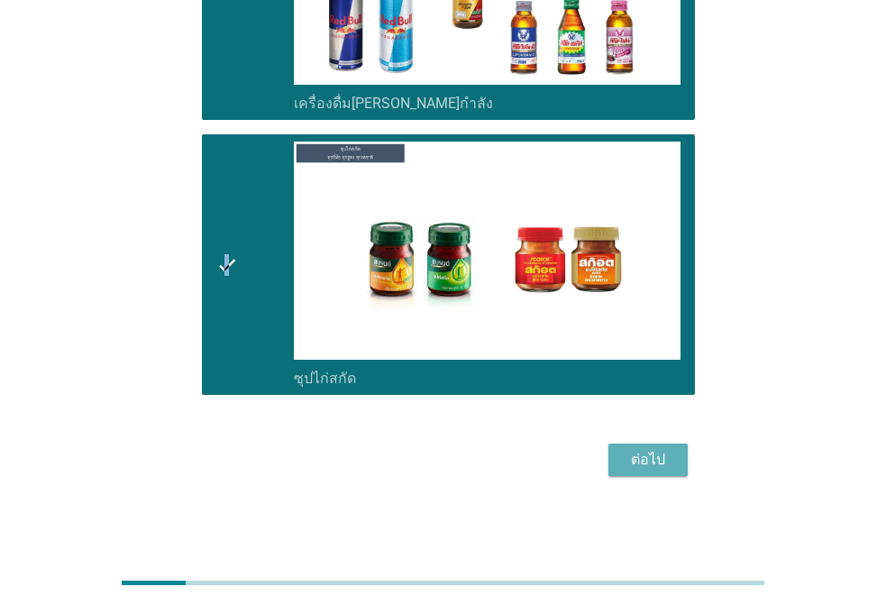
click at [666, 455] on div "ต่อไป" at bounding box center [648, 460] width 50 height 22
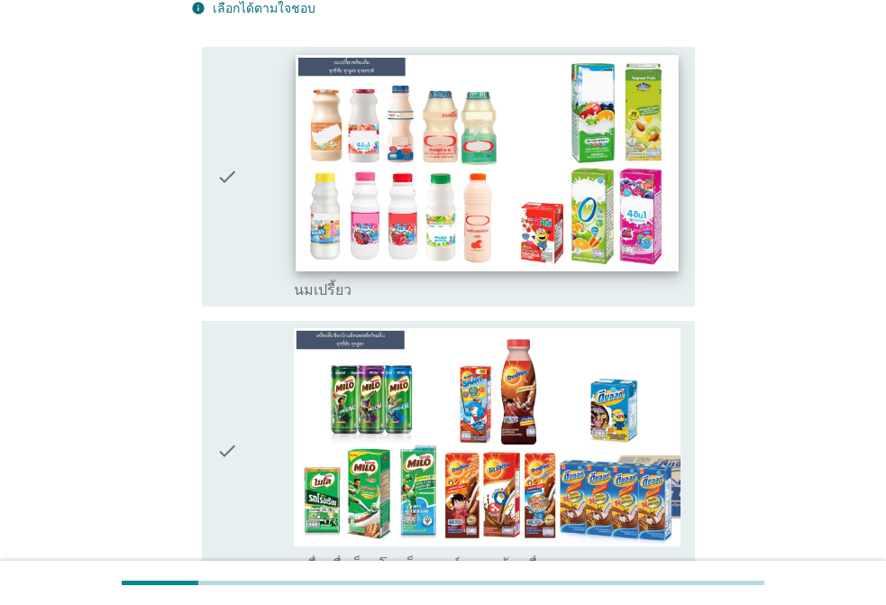
scroll to position [180, 0]
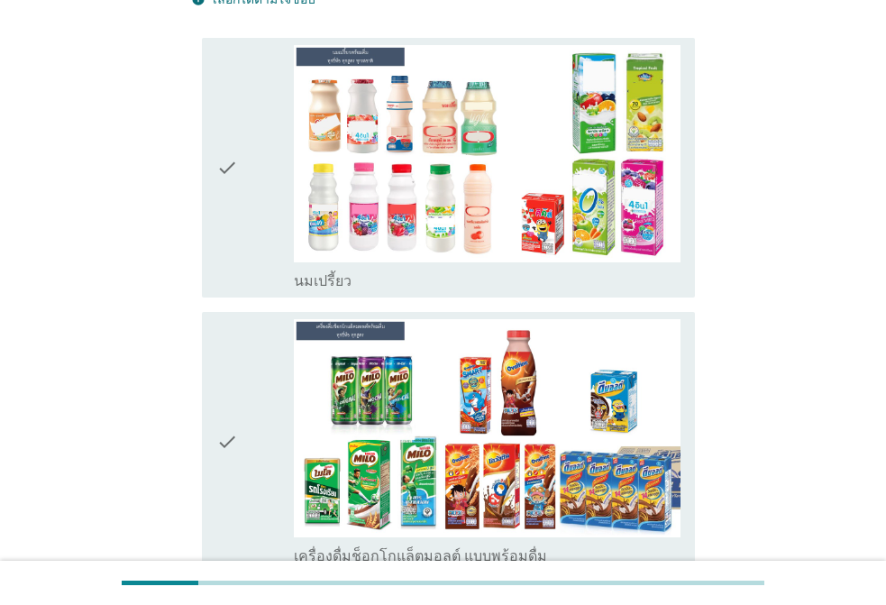
click at [258, 159] on div "check" at bounding box center [255, 168] width 78 height 246
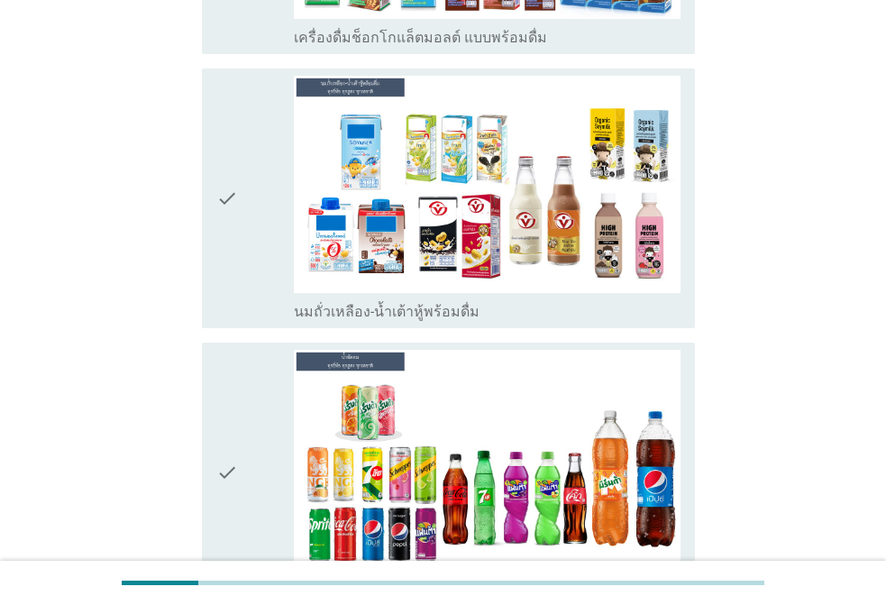
scroll to position [721, 0]
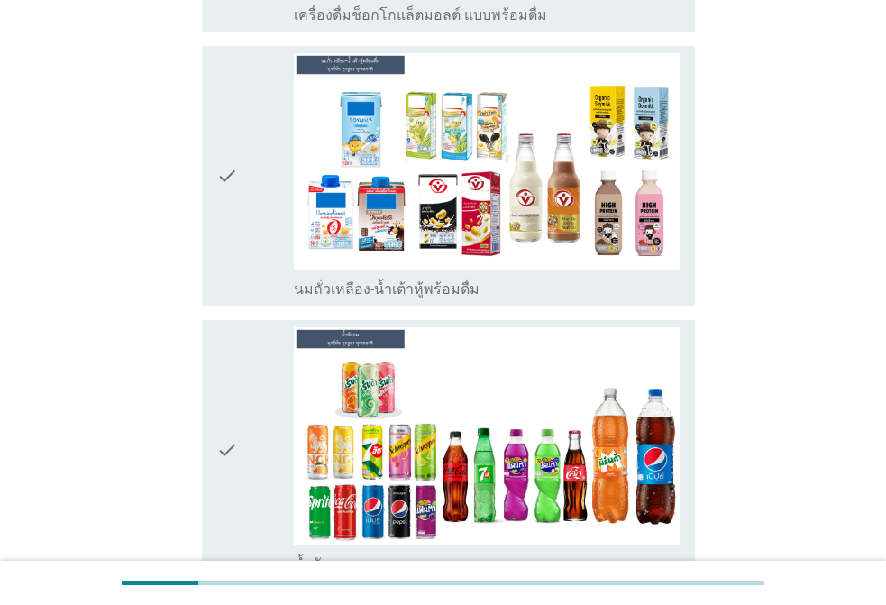
click at [222, 178] on icon "check" at bounding box center [227, 176] width 22 height 246
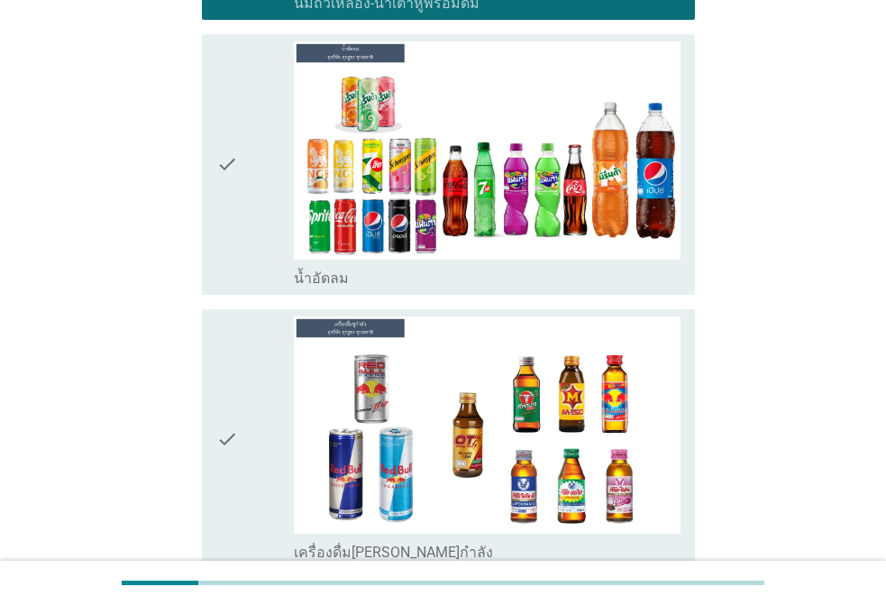
scroll to position [1082, 0]
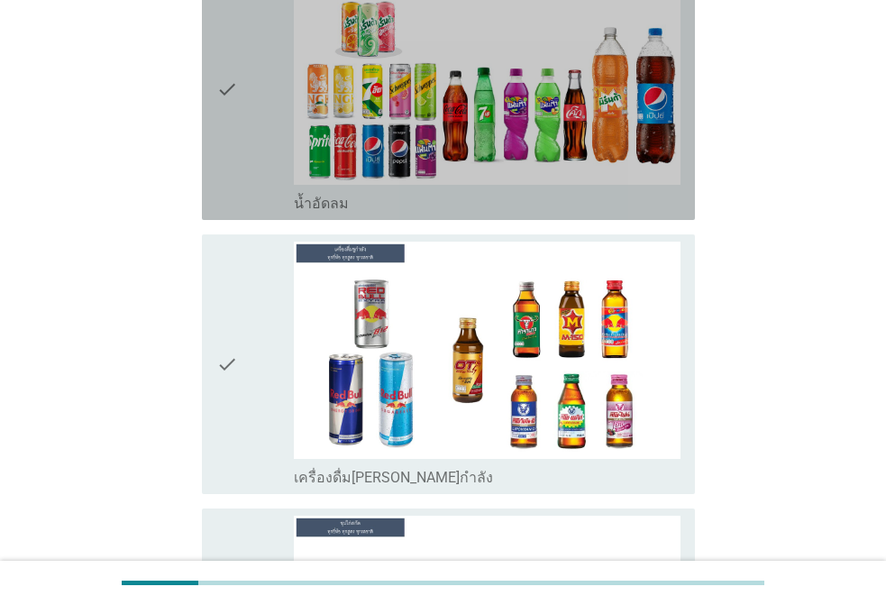
click at [224, 98] on icon "check" at bounding box center [227, 90] width 22 height 246
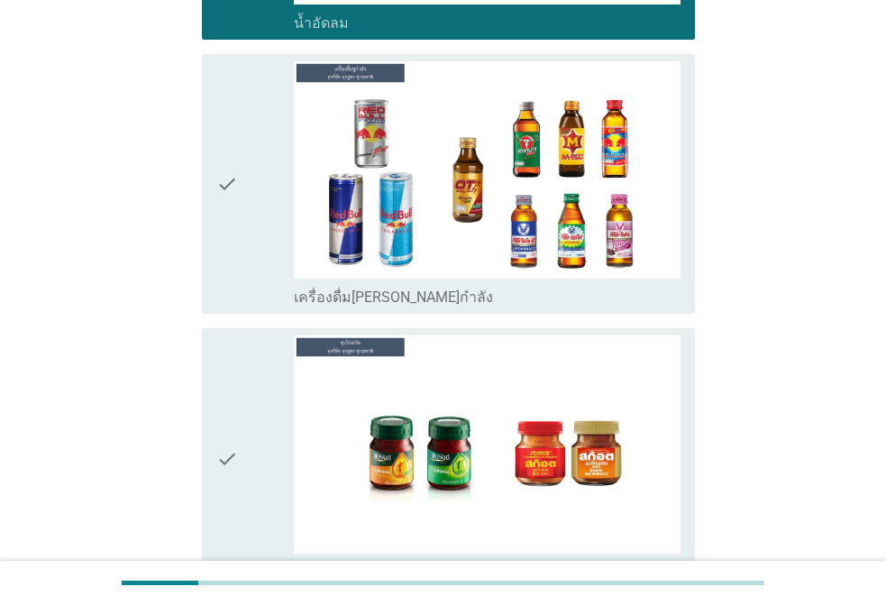
click at [235, 187] on icon "check" at bounding box center [227, 184] width 22 height 246
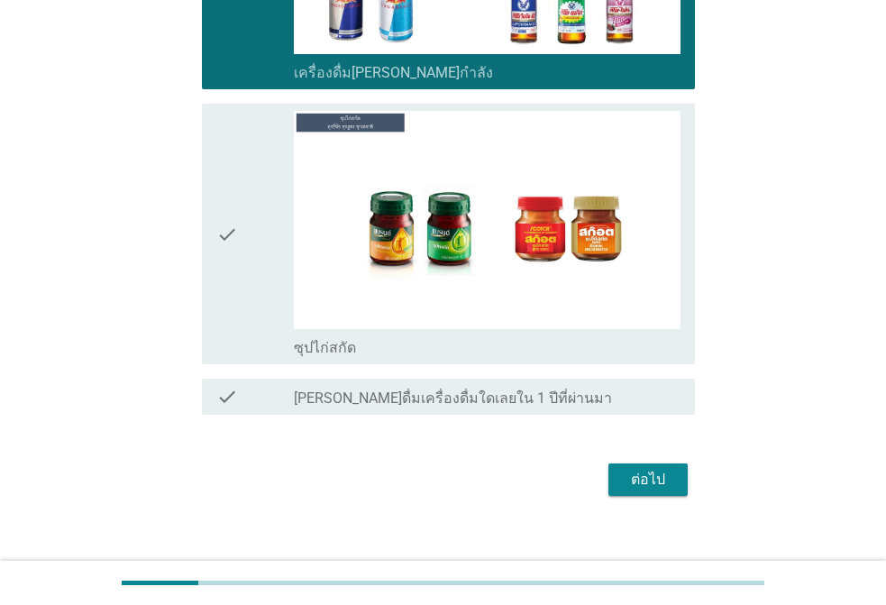
scroll to position [1507, 0]
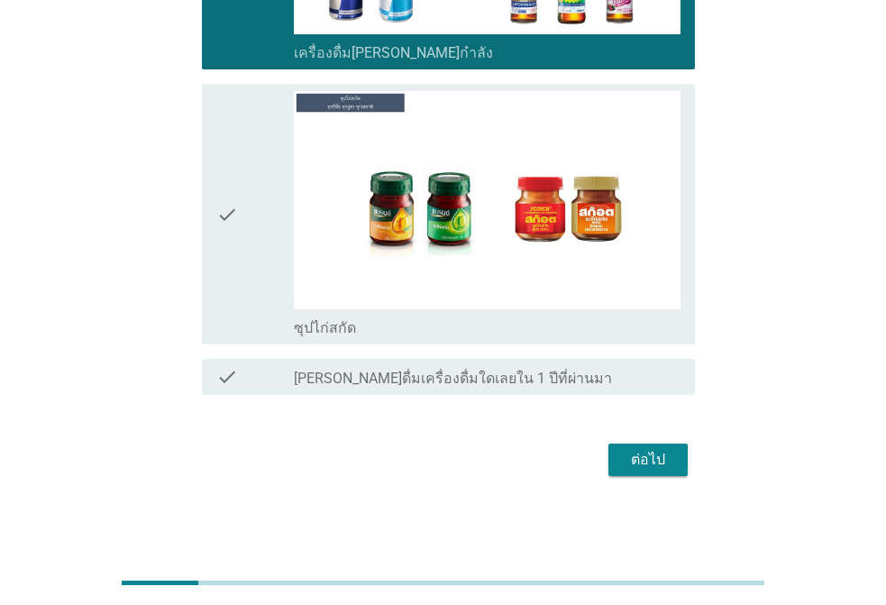
click at [236, 194] on icon "check" at bounding box center [227, 214] width 22 height 246
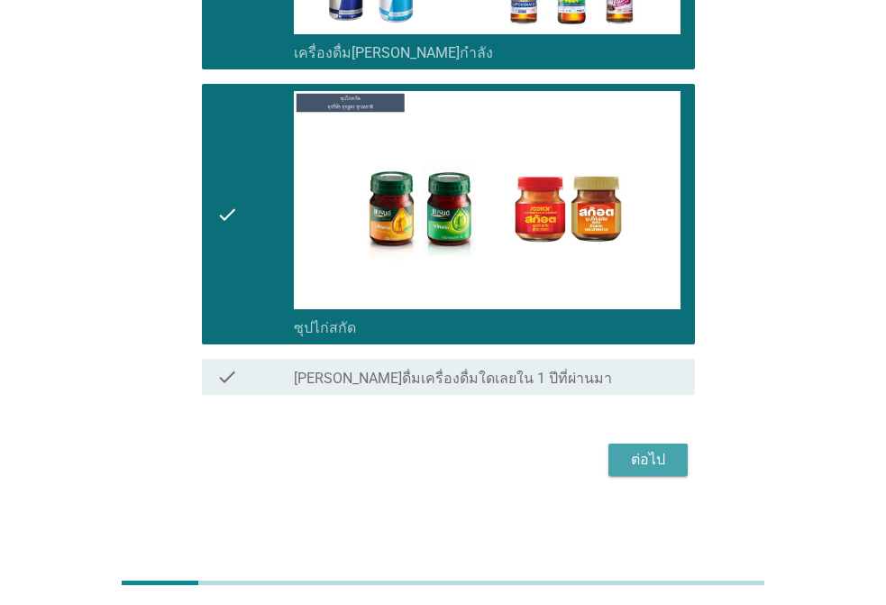
click at [638, 453] on div "ต่อไป" at bounding box center [648, 460] width 50 height 22
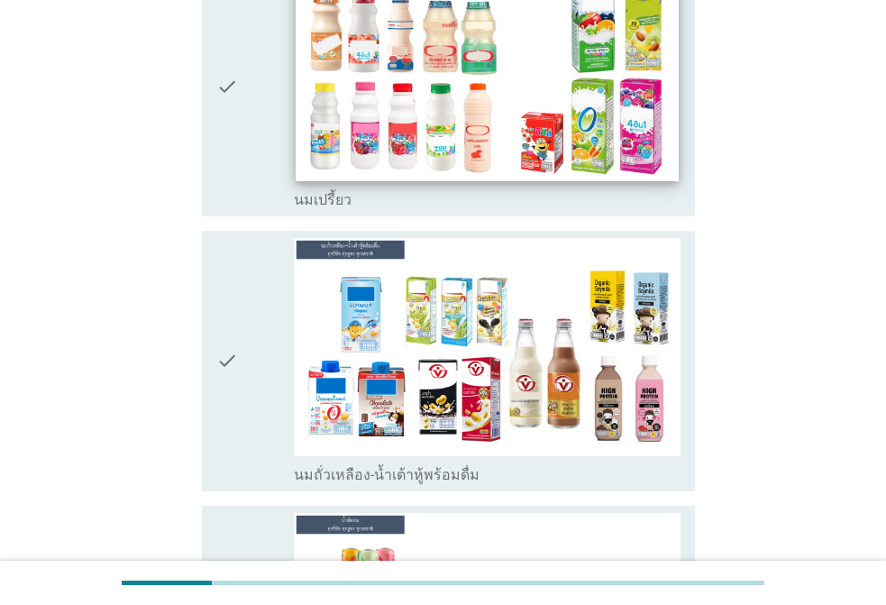
scroll to position [271, 0]
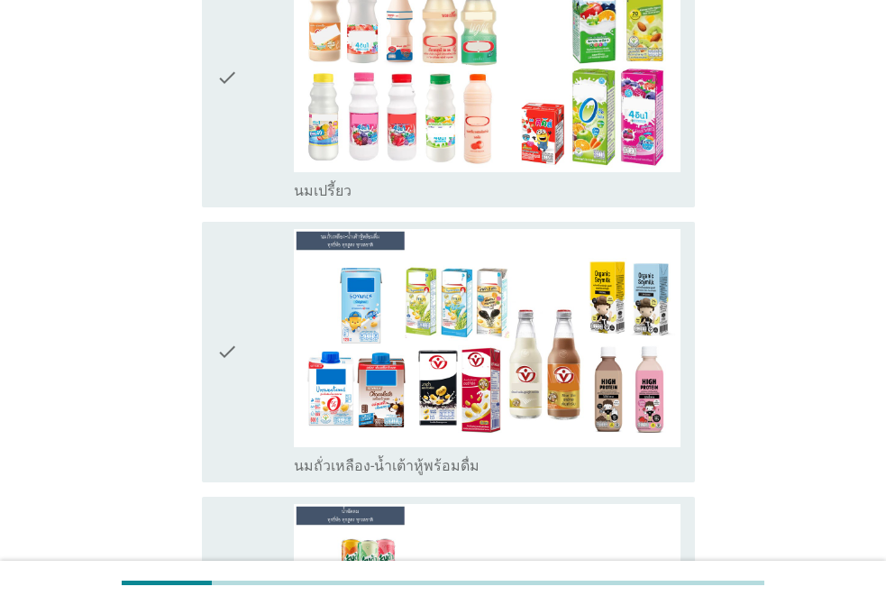
click at [239, 309] on div "check" at bounding box center [255, 352] width 78 height 246
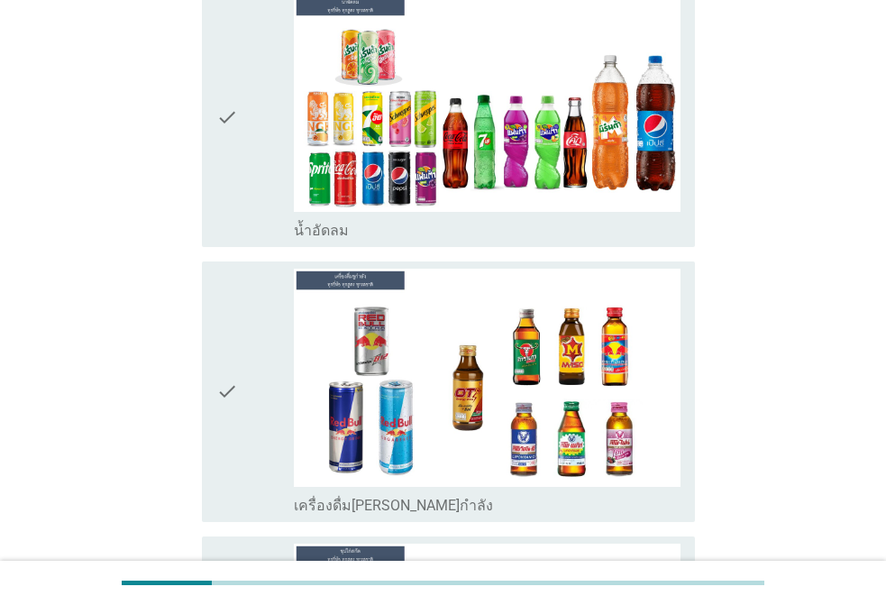
scroll to position [812, 0]
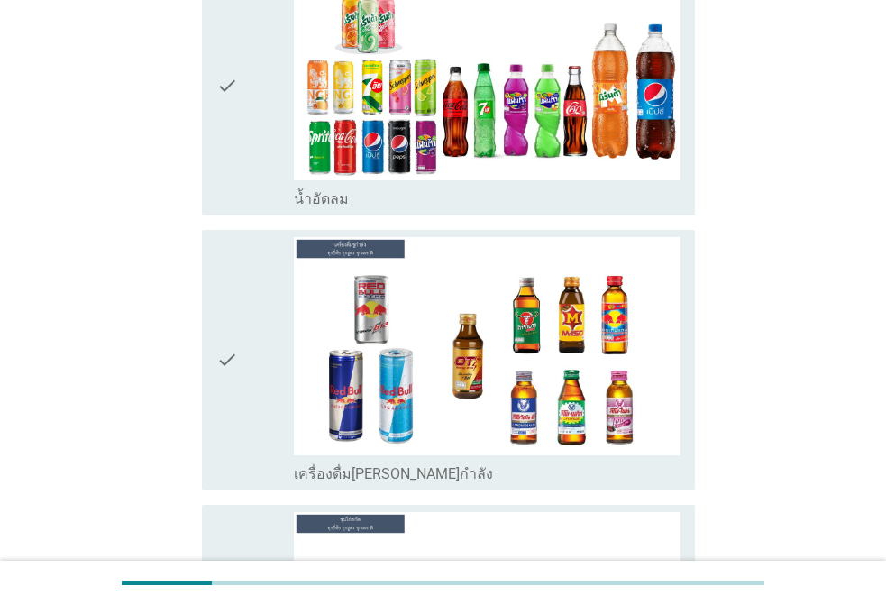
click at [235, 83] on icon "check" at bounding box center [227, 86] width 22 height 246
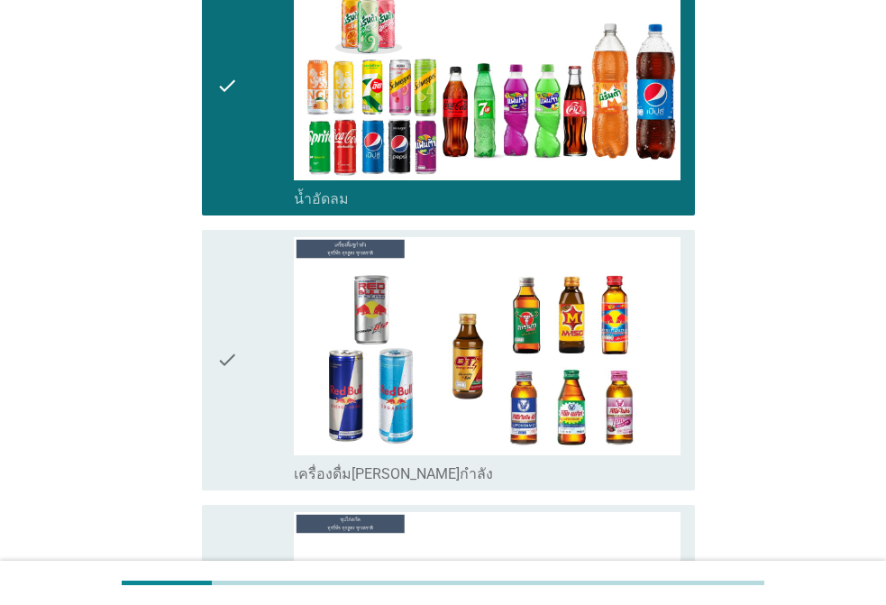
click at [239, 317] on div "check" at bounding box center [255, 360] width 78 height 246
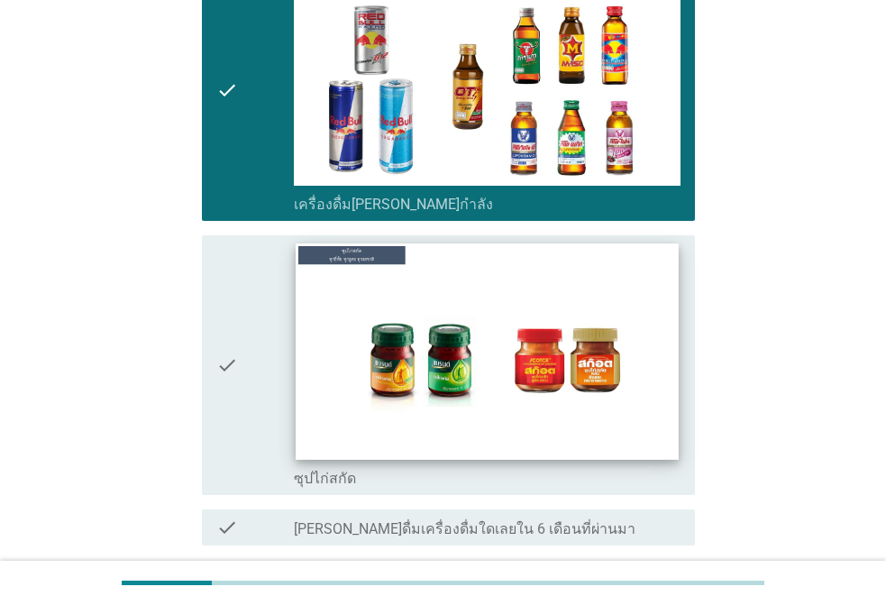
scroll to position [1082, 0]
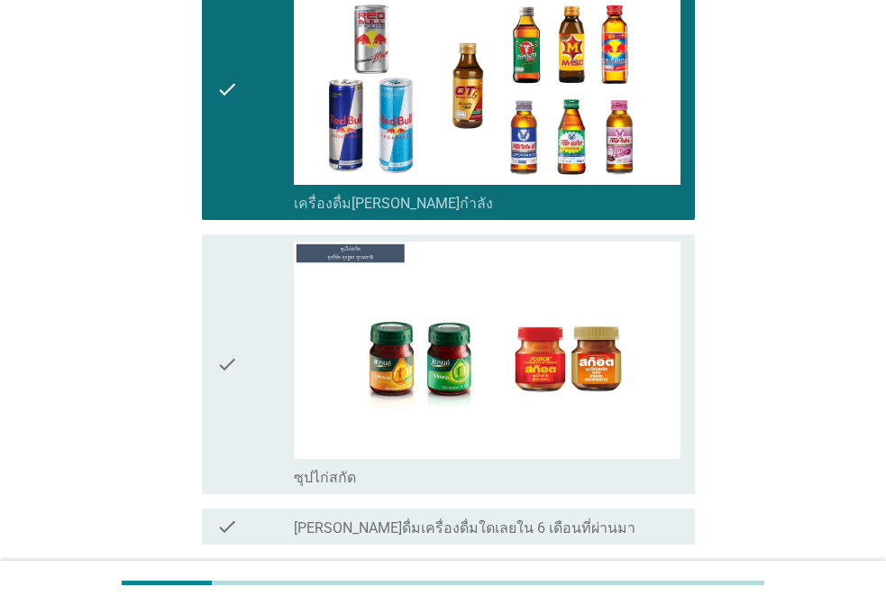
click at [249, 339] on div "check" at bounding box center [255, 365] width 78 height 246
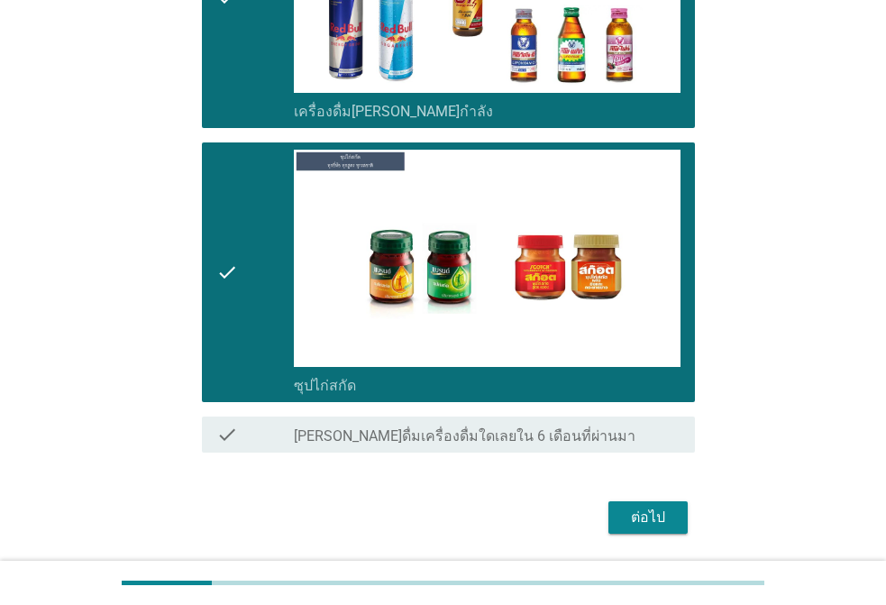
scroll to position [1200, 0]
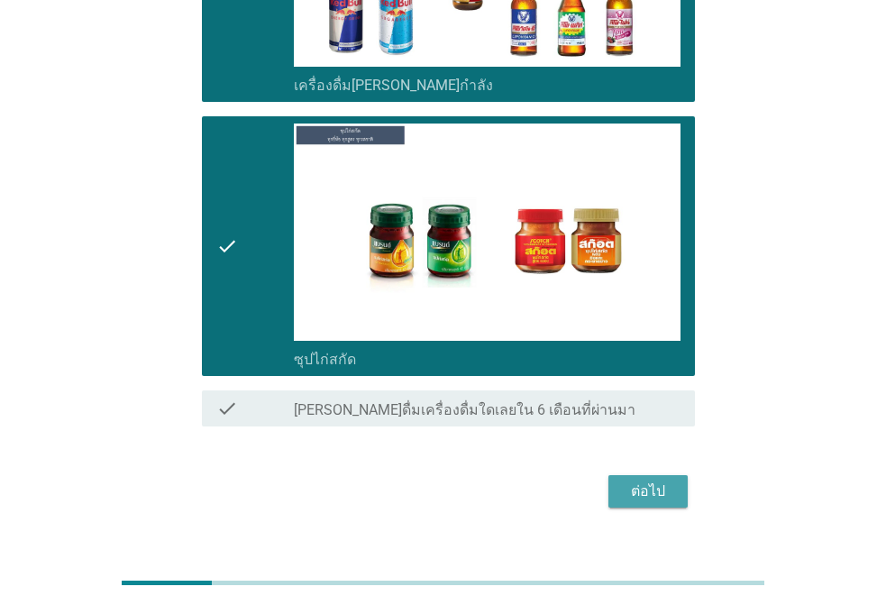
click at [637, 481] on div "ต่อไป" at bounding box center [648, 492] width 50 height 22
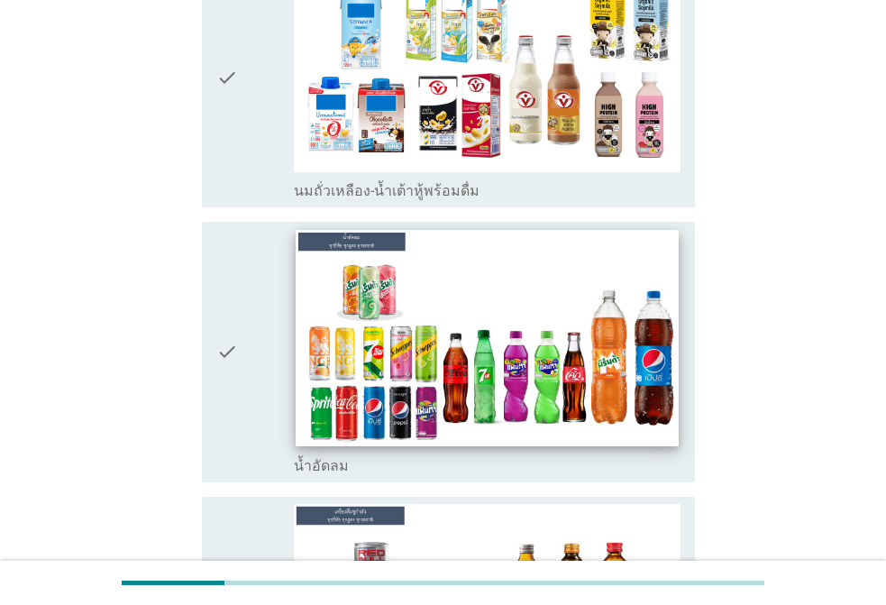
scroll to position [180, 0]
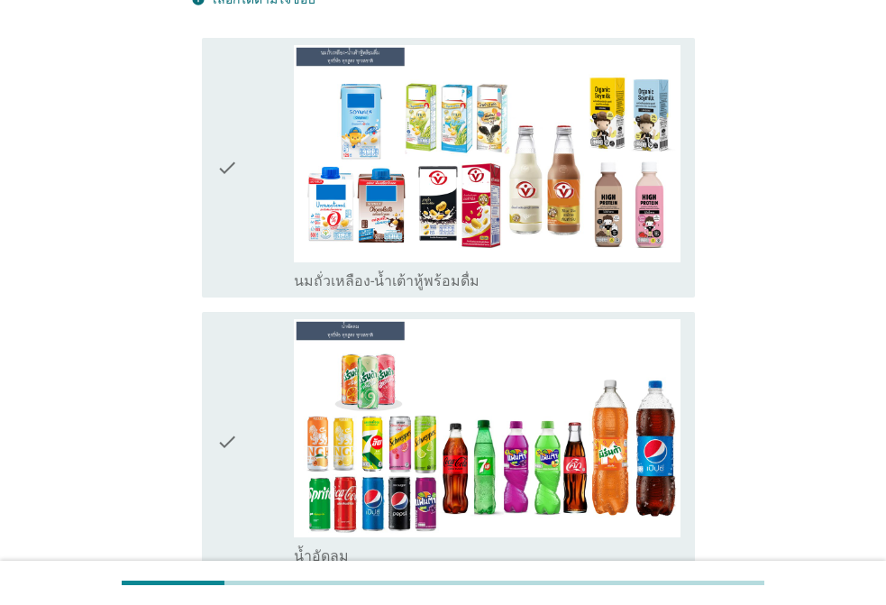
click at [272, 150] on div "check" at bounding box center [255, 168] width 78 height 246
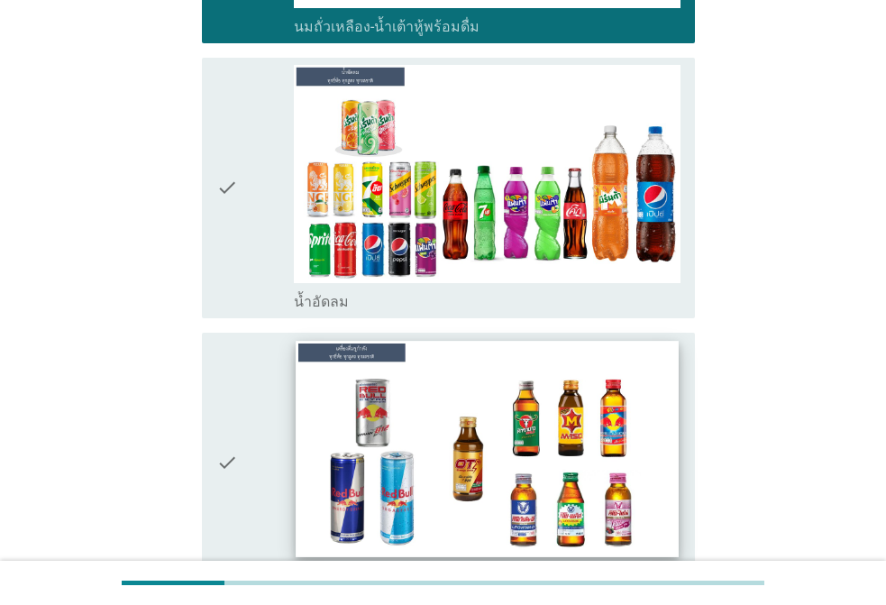
scroll to position [541, 0]
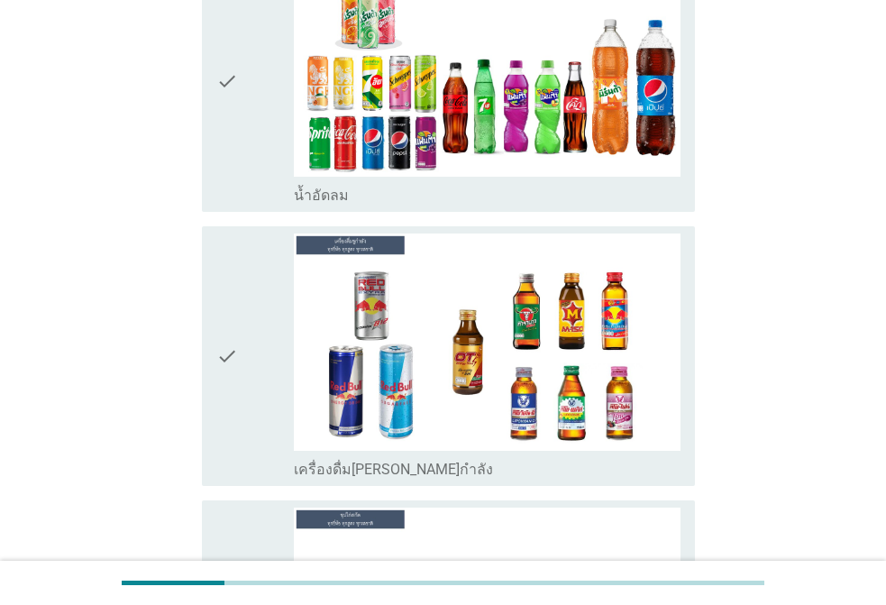
click at [232, 331] on icon "check" at bounding box center [227, 357] width 22 height 246
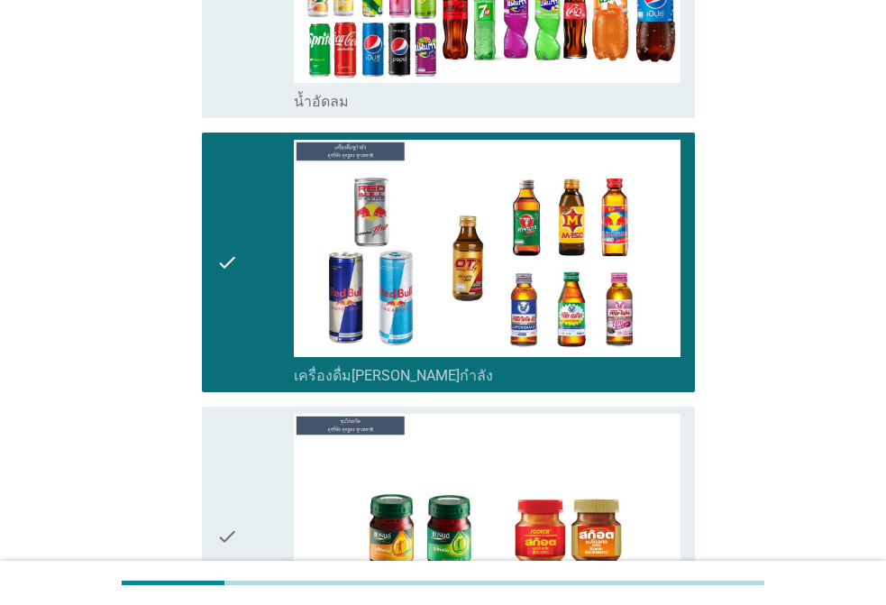
scroll to position [812, 0]
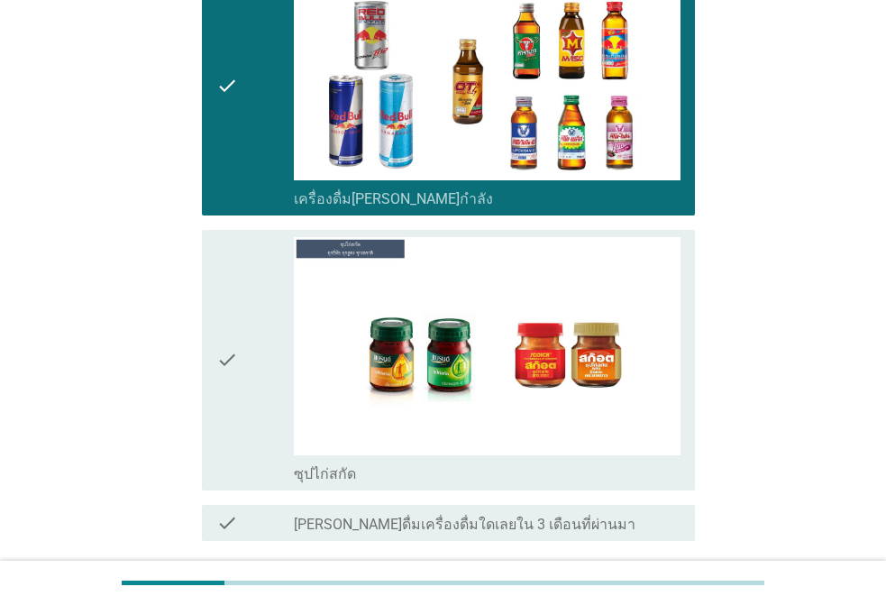
click at [223, 314] on icon "check" at bounding box center [227, 360] width 22 height 246
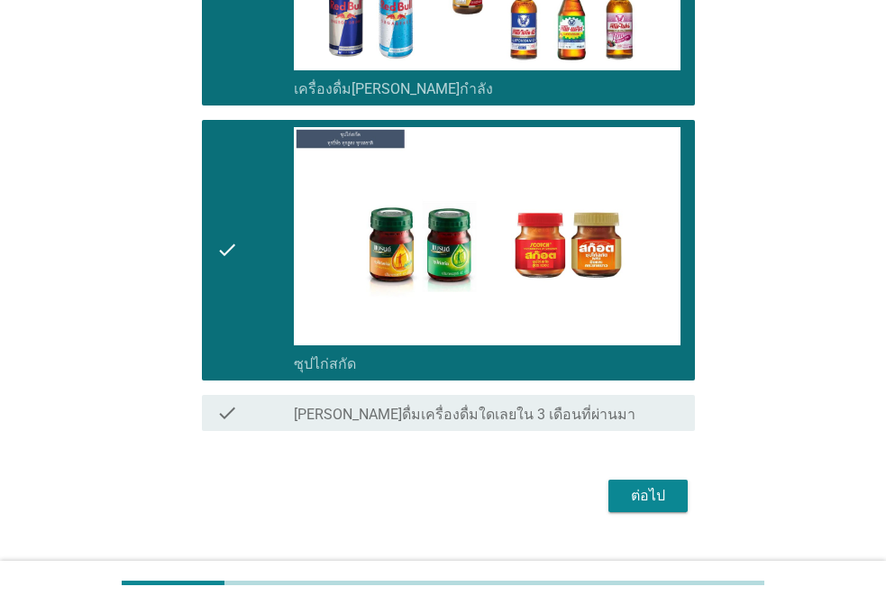
scroll to position [925, 0]
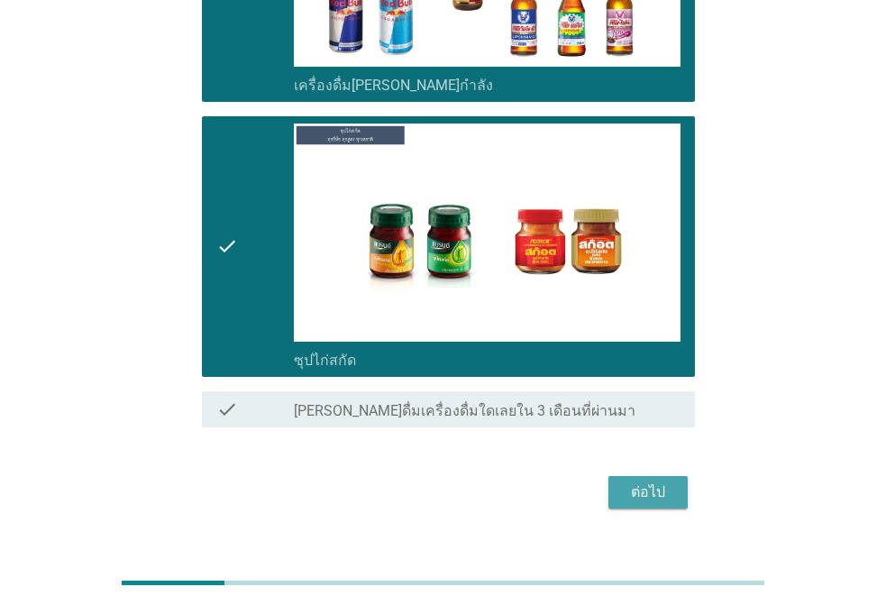
click at [653, 482] on div "ต่อไป" at bounding box center [648, 493] width 50 height 22
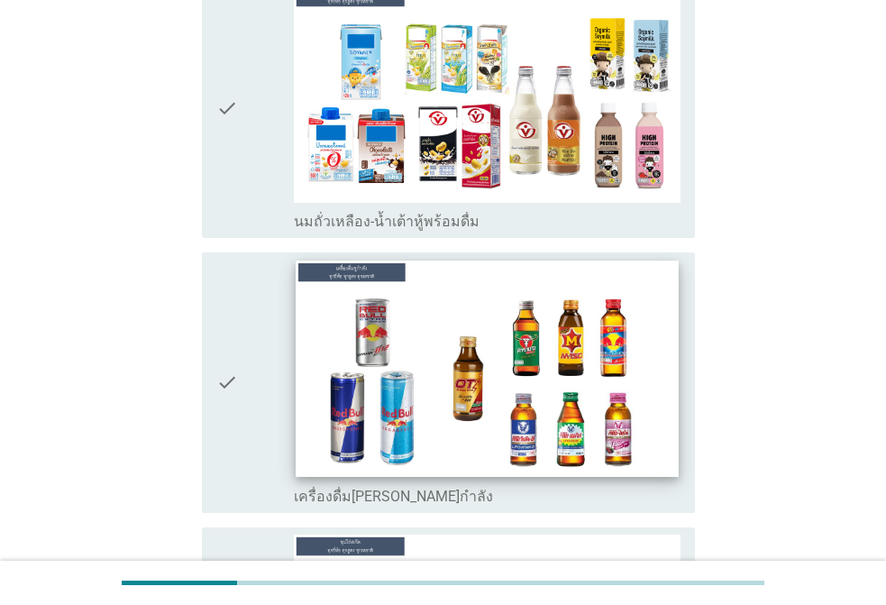
scroll to position [361, 0]
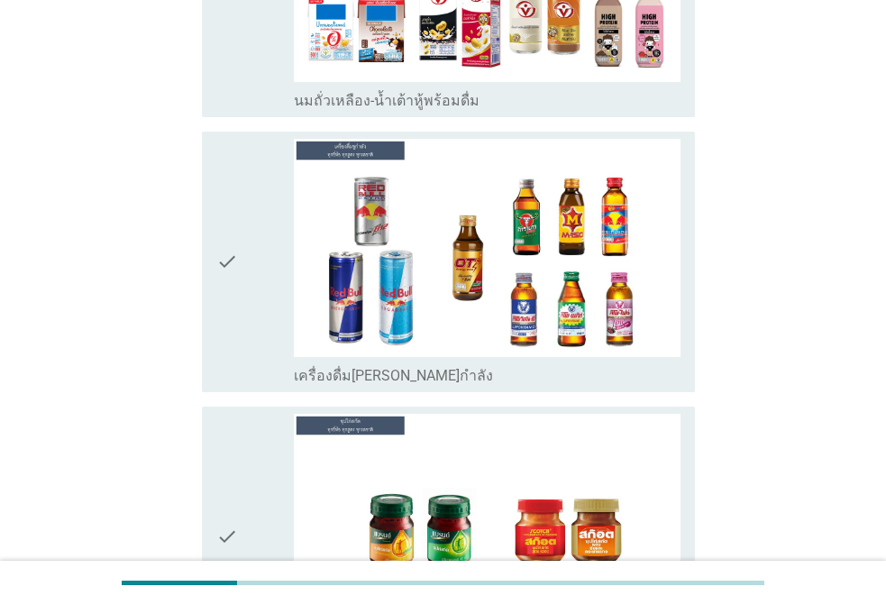
click at [232, 215] on icon "check" at bounding box center [227, 262] width 22 height 246
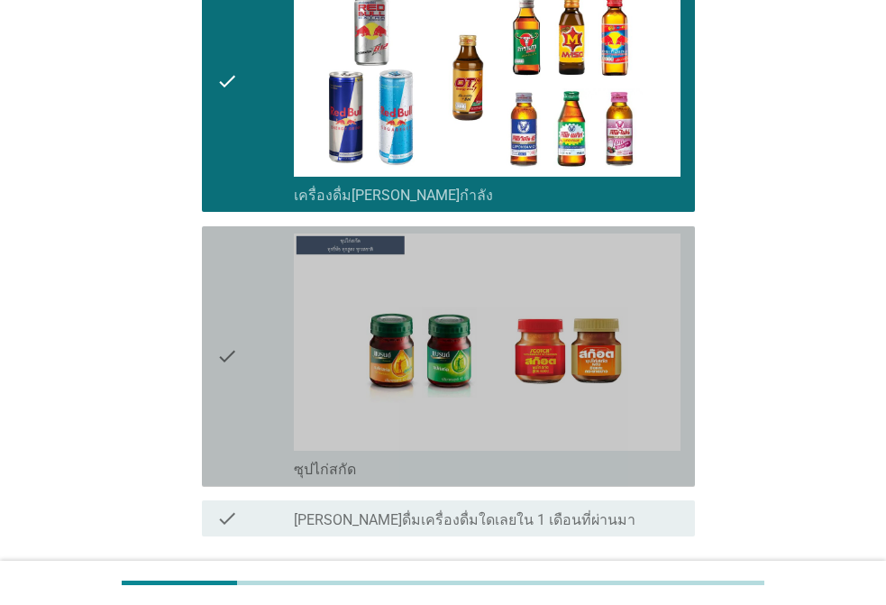
click at [247, 308] on div "check" at bounding box center [255, 357] width 78 height 246
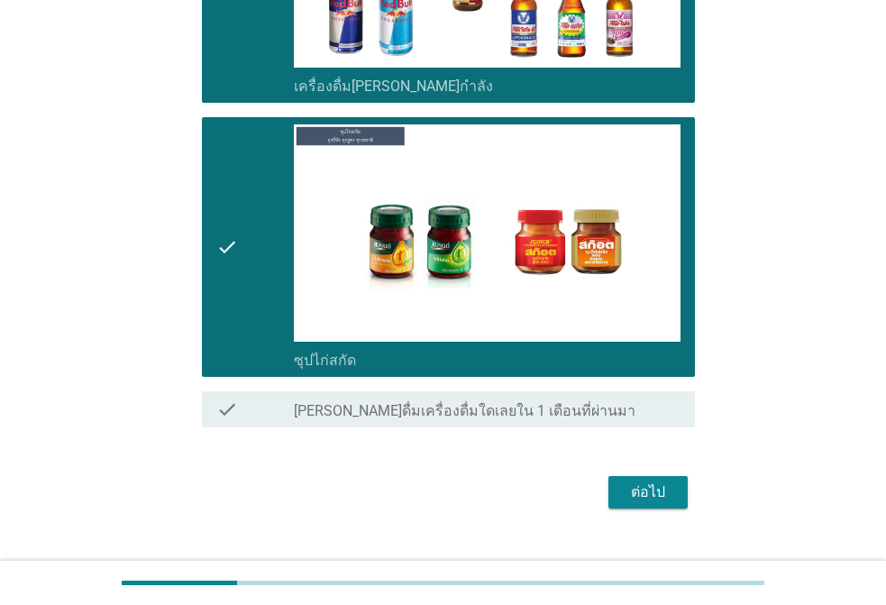
scroll to position [651, 0]
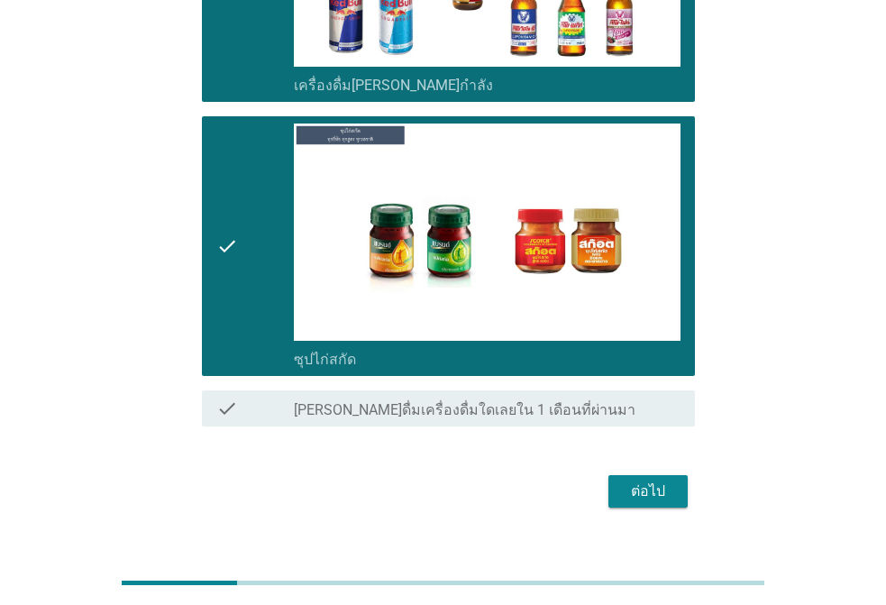
click at [668, 481] on div "ต่อไป" at bounding box center [648, 492] width 50 height 22
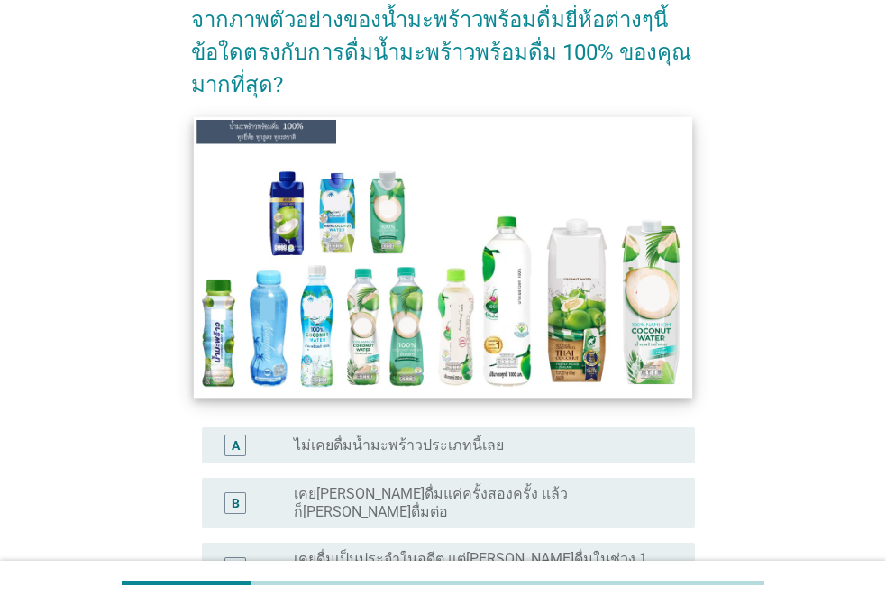
scroll to position [271, 0]
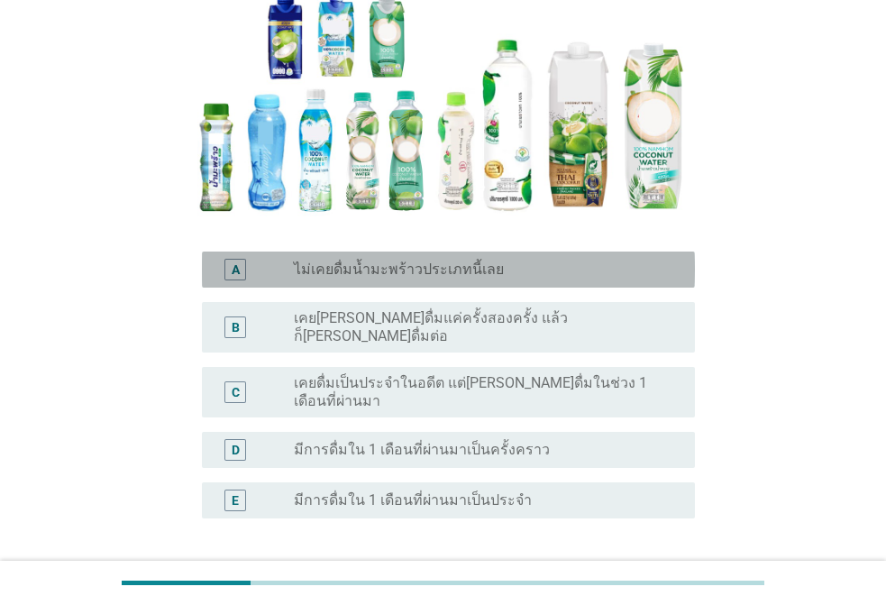
click at [346, 275] on label "ไม่เคยดื่มน้ำมะพร้าวประเภทนี้เลย" at bounding box center [399, 270] width 210 height 18
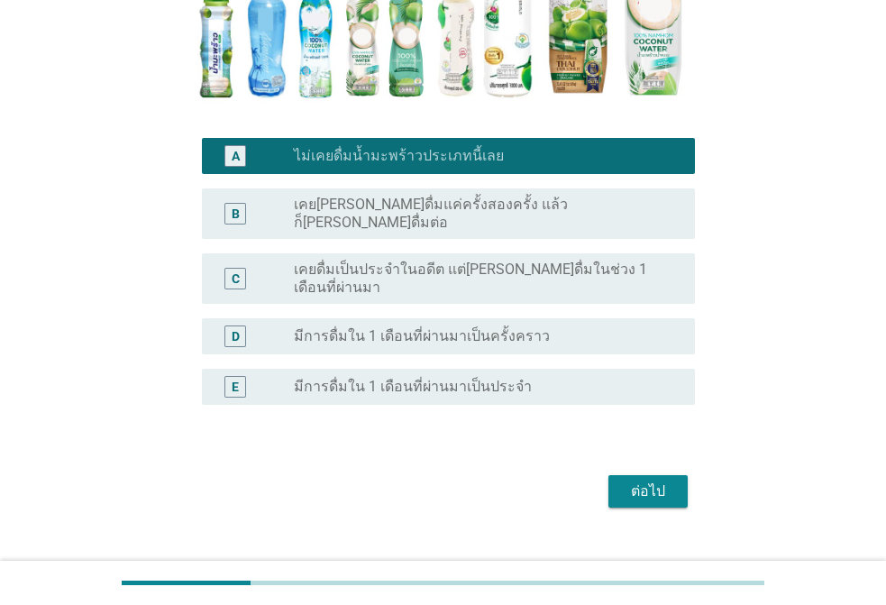
scroll to position [388, 0]
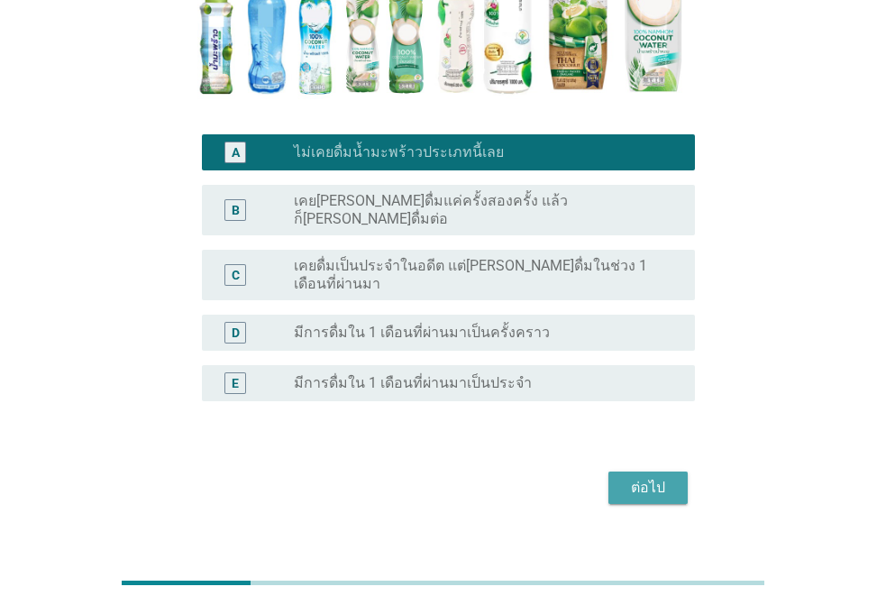
click at [652, 477] on div "ต่อไป" at bounding box center [648, 488] width 50 height 22
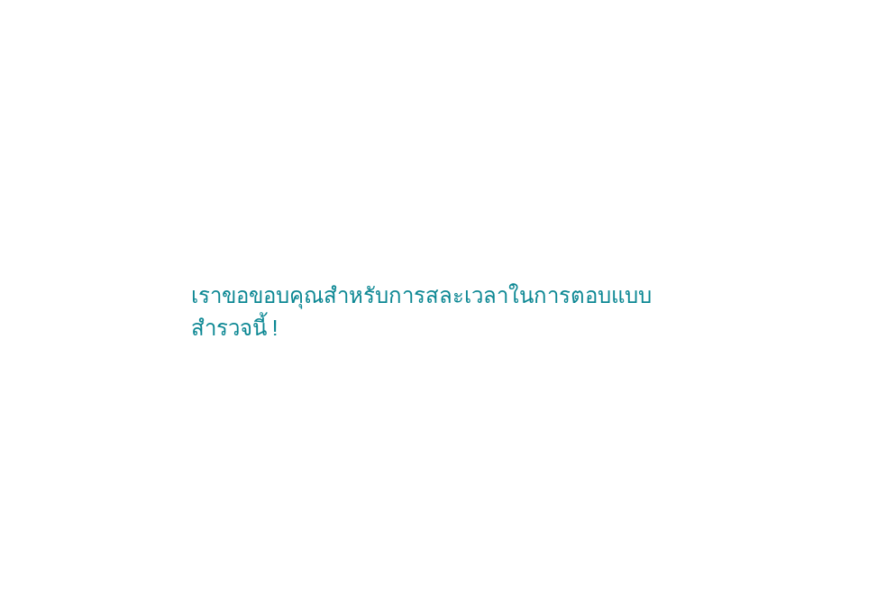
scroll to position [0, 0]
